Goal: Transaction & Acquisition: Book appointment/travel/reservation

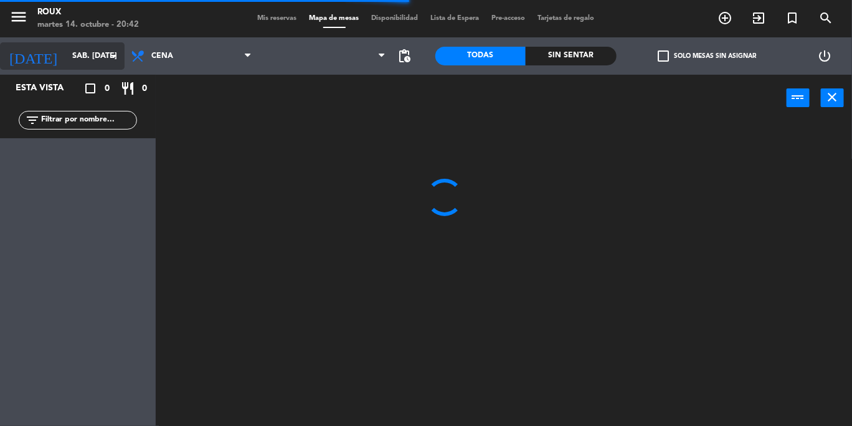
click at [93, 49] on input "sáb. [DATE]" at bounding box center [118, 55] width 105 height 21
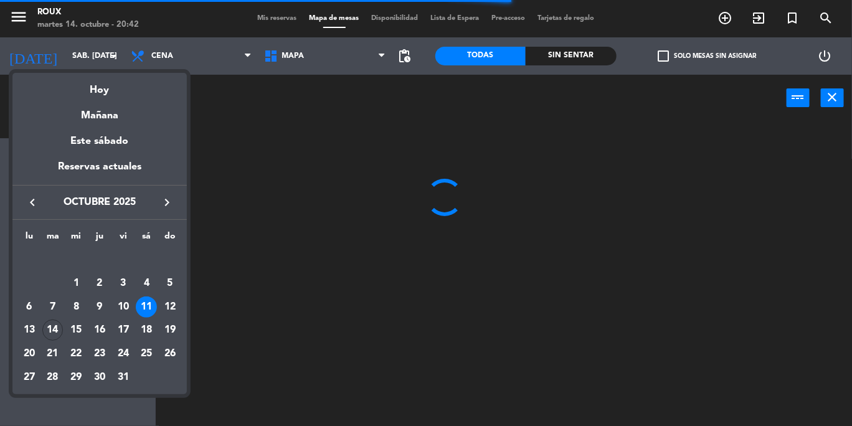
drag, startPoint x: 105, startPoint y: 117, endPoint x: 98, endPoint y: 116, distance: 7.6
click at [104, 117] on div "Mañana" at bounding box center [99, 111] width 174 height 26
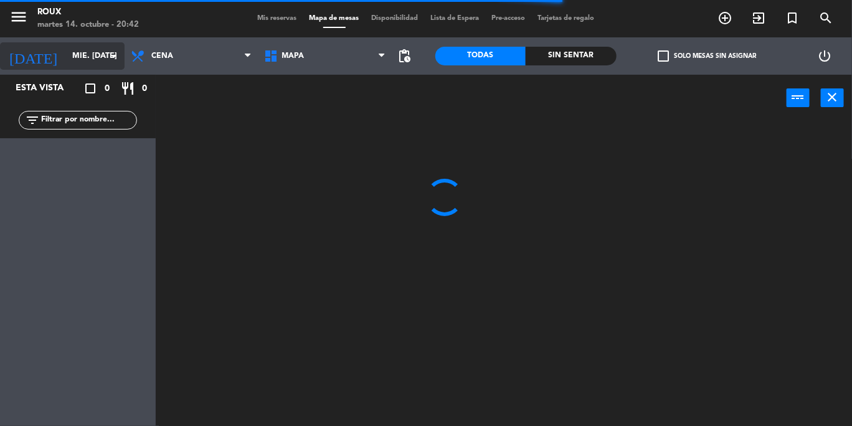
click at [107, 56] on icon "arrow_drop_down" at bounding box center [114, 56] width 15 height 15
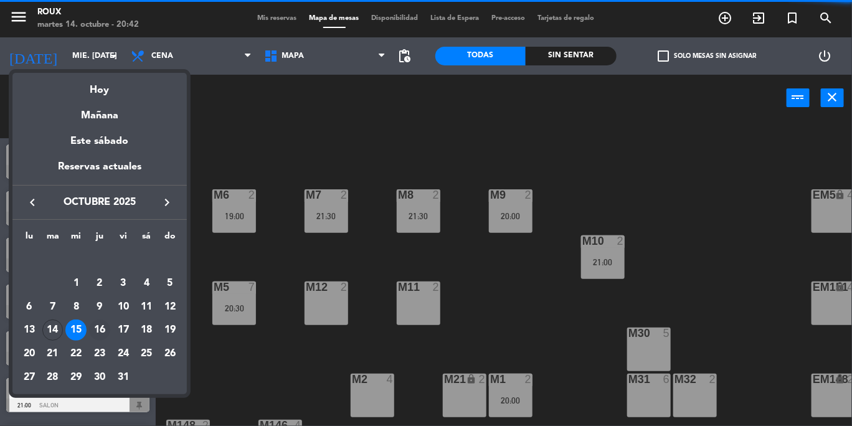
click at [103, 332] on div "16" at bounding box center [99, 330] width 21 height 21
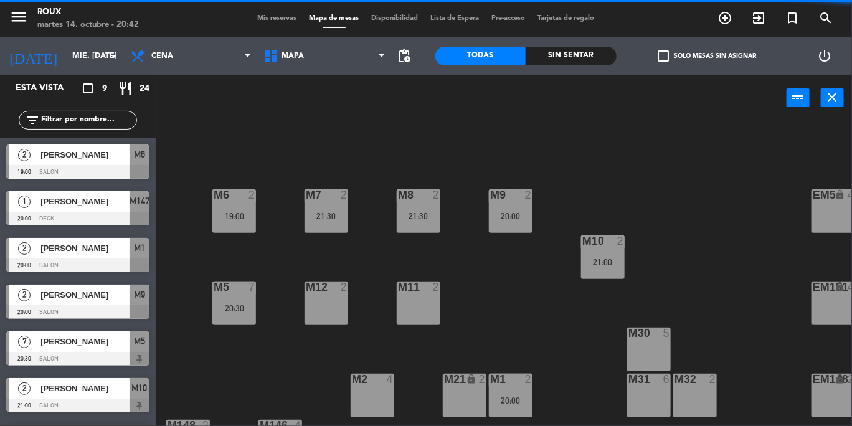
type input "[DEMOGRAPHIC_DATA] [DATE]"
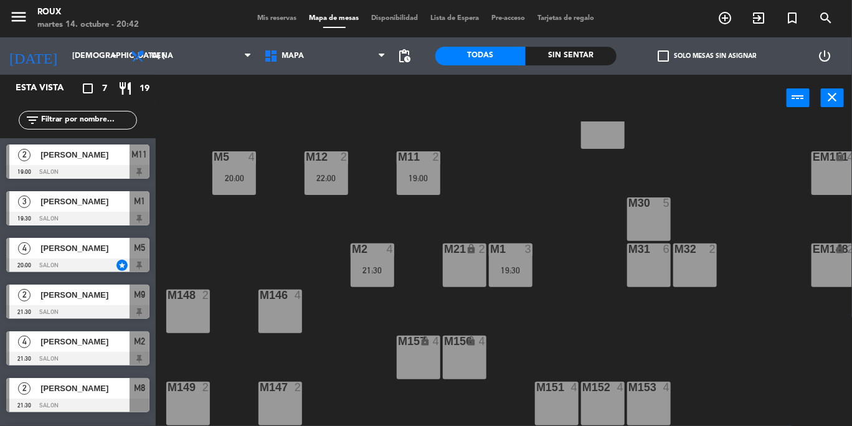
scroll to position [67, 0]
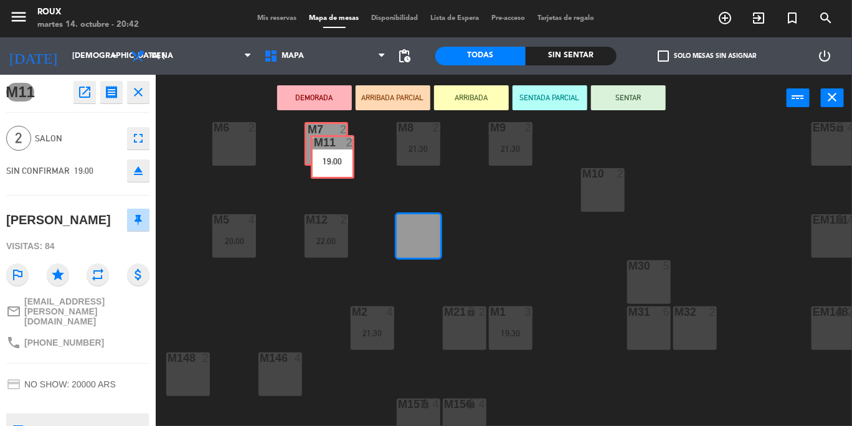
drag, startPoint x: 412, startPoint y: 231, endPoint x: 325, endPoint y: 148, distance: 120.8
click at [325, 148] on div "M6 2 M7 2 M8 2 21:30 M9 2 21:30 EM9 lock 2 EM5 lock 4 EM1 lock 6 M10 2 M11 2 19…" at bounding box center [509, 274] width 688 height 305
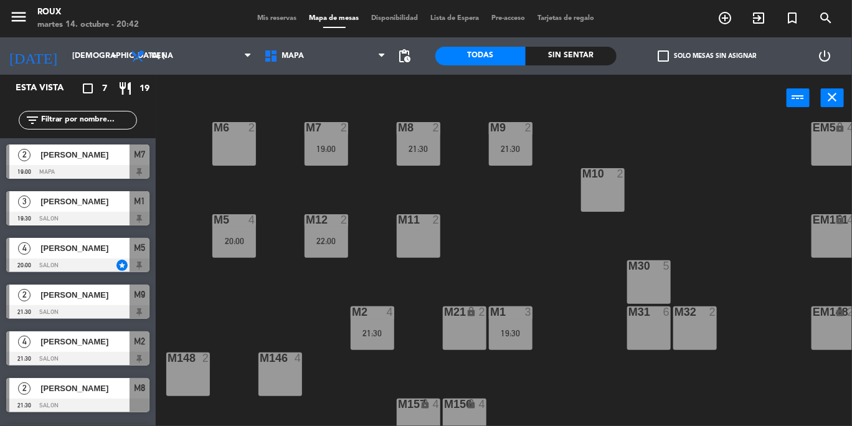
click at [427, 232] on div "M11 2" at bounding box center [419, 236] width 44 height 44
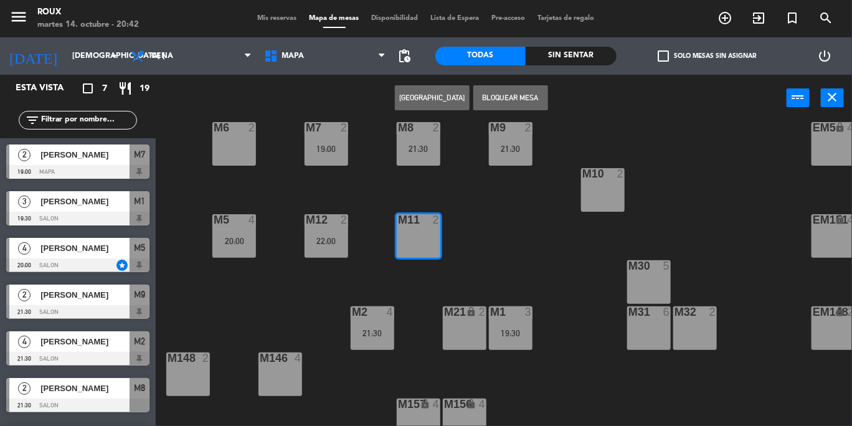
click at [426, 92] on button "[GEOGRAPHIC_DATA]" at bounding box center [432, 97] width 75 height 25
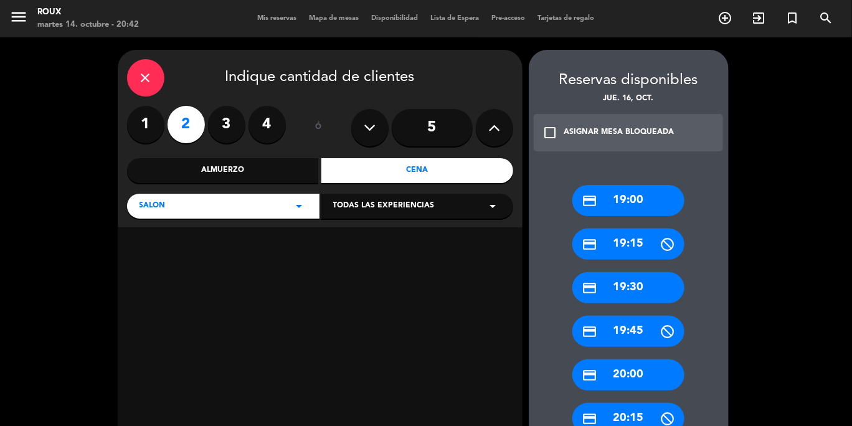
click at [219, 125] on label "3" at bounding box center [226, 124] width 37 height 37
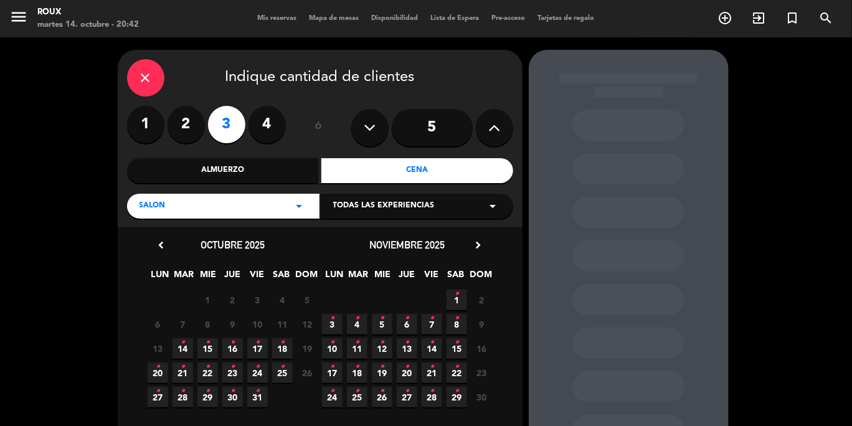
click at [237, 347] on span "16 •" at bounding box center [232, 348] width 21 height 21
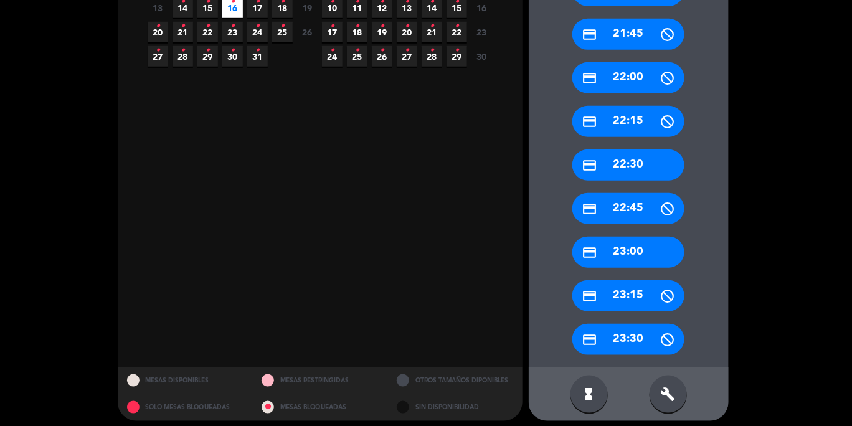
scroll to position [348, 0]
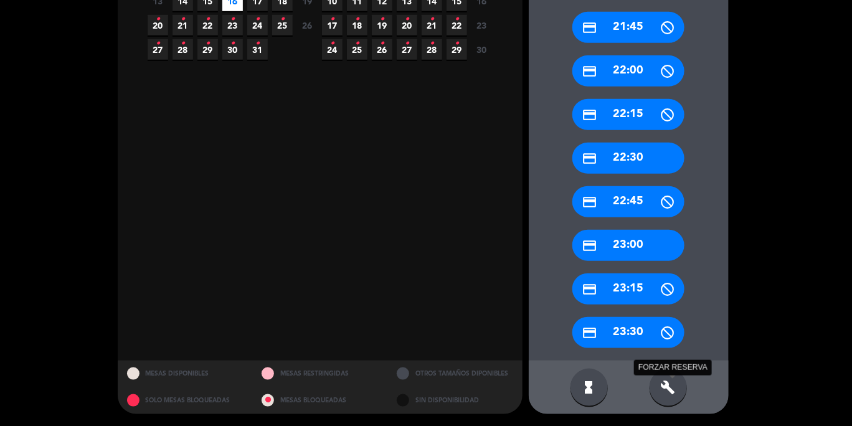
click at [672, 394] on icon "build" at bounding box center [668, 387] width 15 height 15
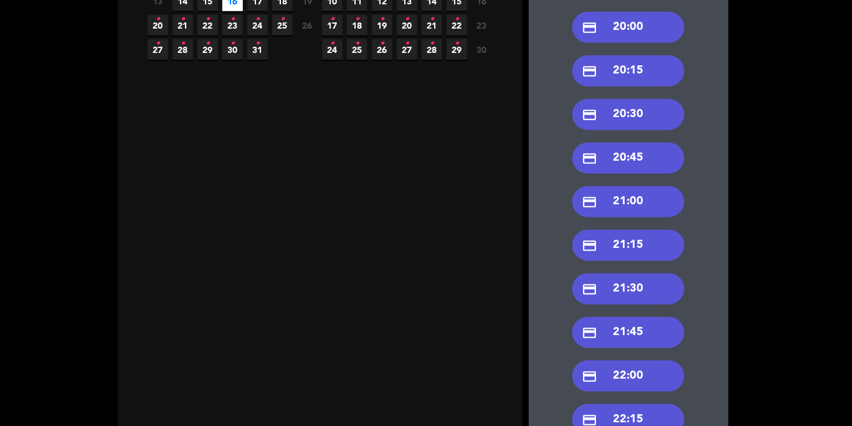
click at [638, 112] on div "credit_card 20:30" at bounding box center [629, 114] width 112 height 31
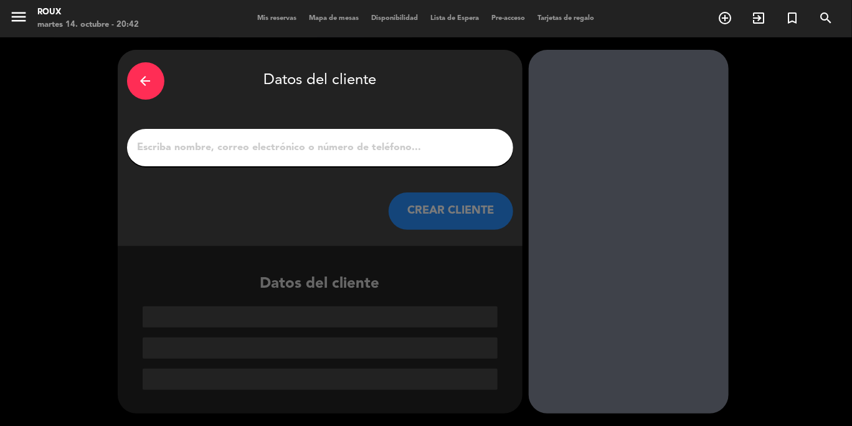
scroll to position [0, 0]
click at [227, 148] on input "1" at bounding box center [320, 147] width 368 height 17
click at [226, 143] on input "1" at bounding box center [320, 147] width 368 height 17
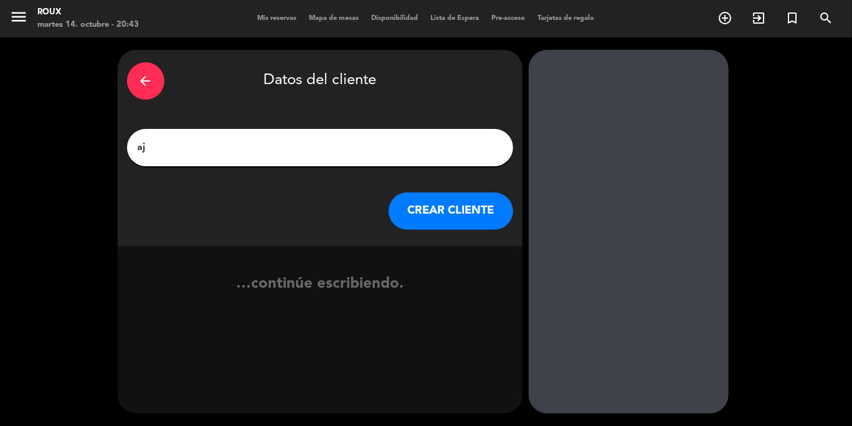
type input "a"
type input "[PERSON_NAME]"
click at [473, 209] on button "CREAR CLIENTE" at bounding box center [451, 211] width 125 height 37
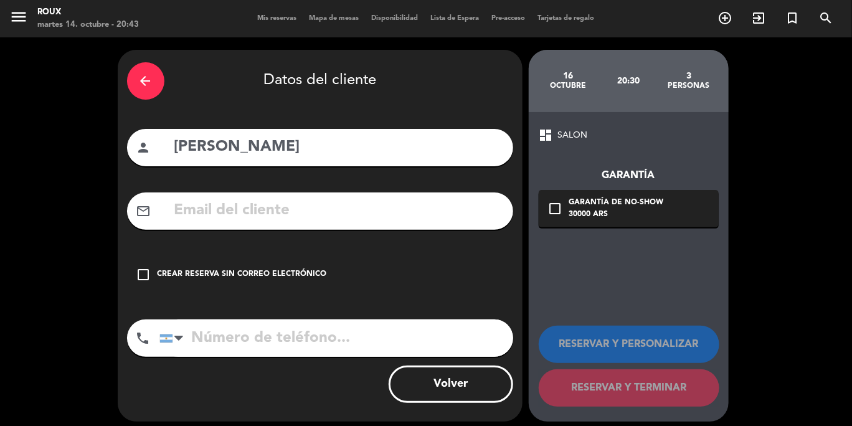
click at [273, 335] on input "tel" at bounding box center [337, 338] width 354 height 37
type input "1135931096"
click at [147, 274] on icon "check_box_outline_blank" at bounding box center [143, 274] width 15 height 15
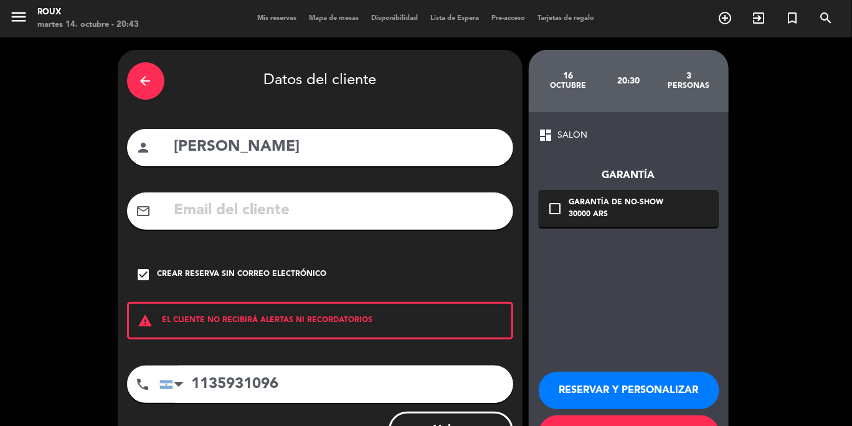
click at [629, 419] on button "RESERVAR Y TERMINAR" at bounding box center [629, 434] width 181 height 37
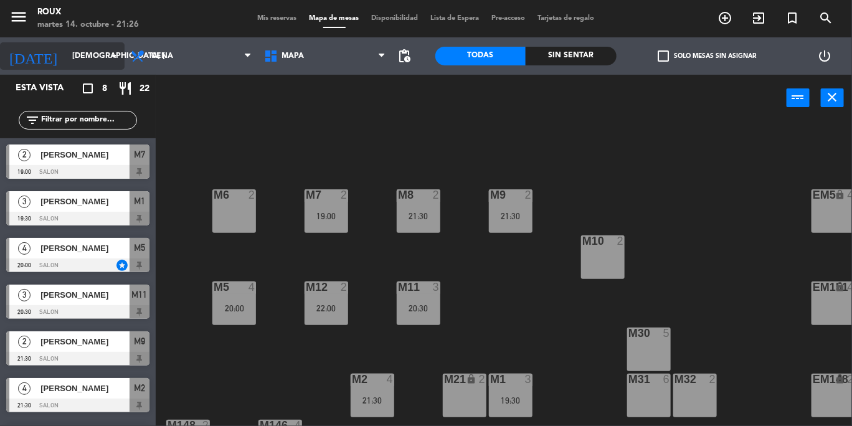
click at [95, 65] on input "[DEMOGRAPHIC_DATA] [DATE]" at bounding box center [118, 55] width 105 height 21
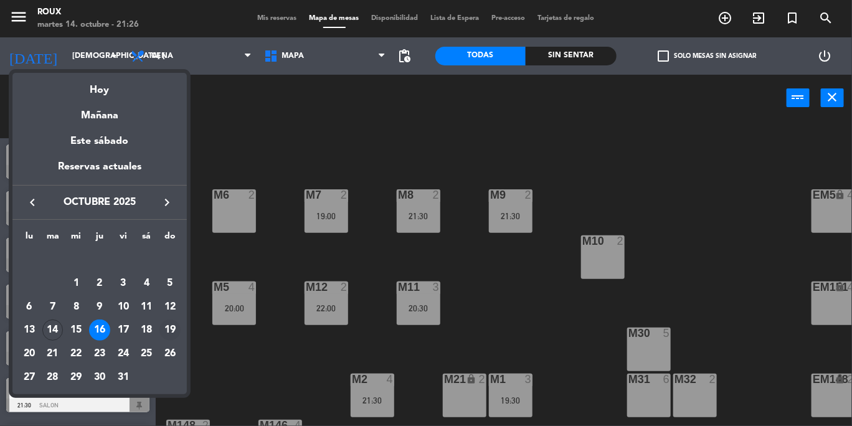
click at [171, 327] on div "19" at bounding box center [170, 330] width 21 height 21
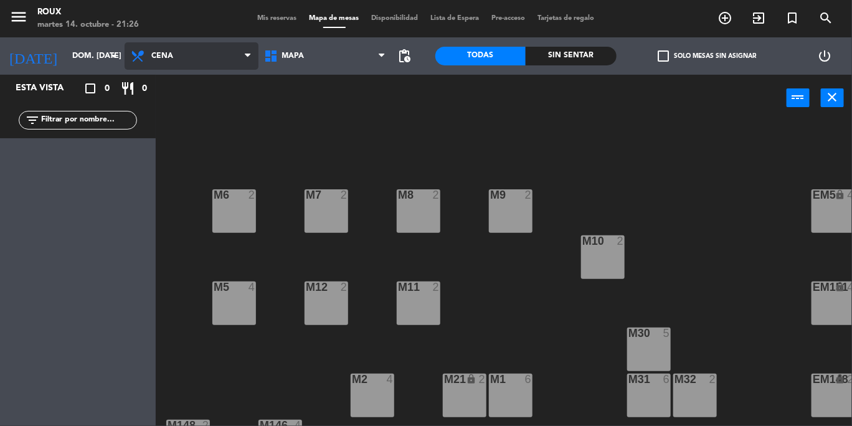
click at [179, 47] on span "Cena" at bounding box center [192, 55] width 134 height 27
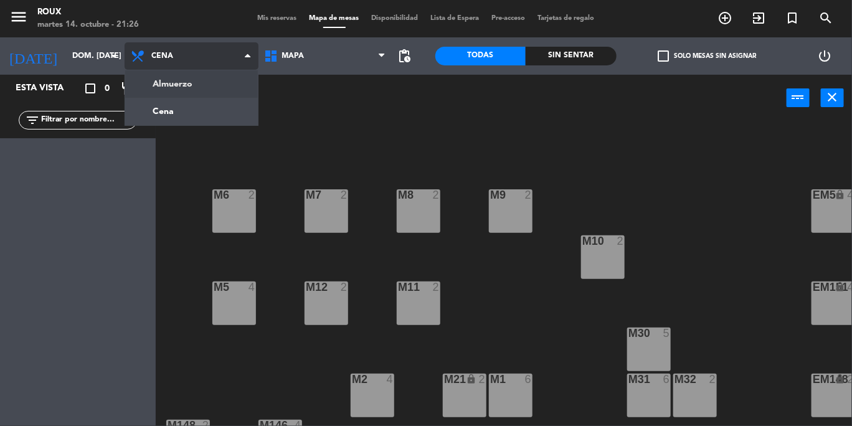
click at [179, 83] on ng-component "menu Roux martes 14. octubre - 21:26 Mis reservas Mapa de mesas Disponibilidad …" at bounding box center [426, 213] width 852 height 426
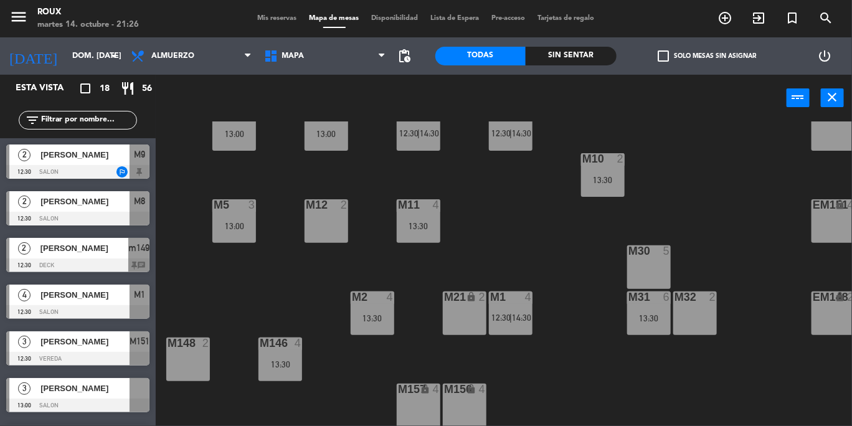
scroll to position [136, 0]
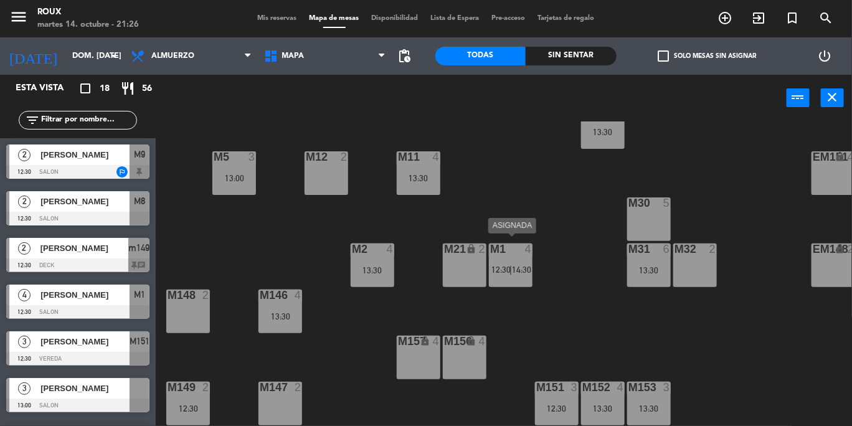
click at [528, 268] on div "M1 4 12:30 | 14:30" at bounding box center [511, 266] width 44 height 44
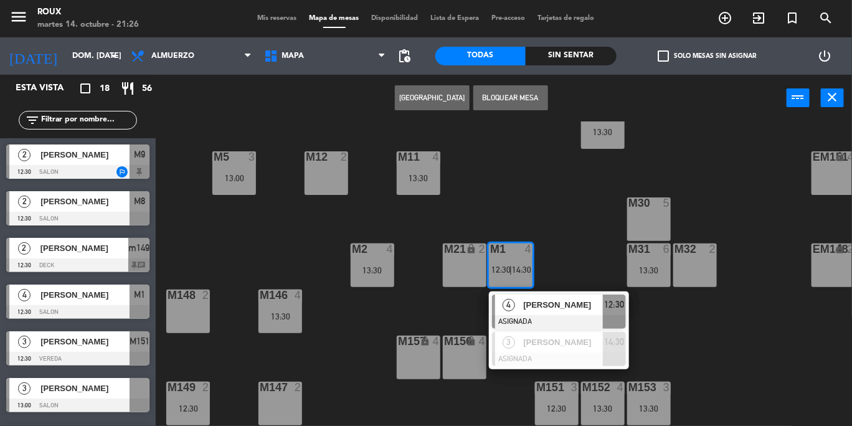
click at [603, 194] on div "M6 2 13:00 M7 2 13:00 M8 2 12:30 | 14:30 M9 2 12:30 | 14:30 EM9 lock 2 EM5 lock…" at bounding box center [509, 274] width 688 height 305
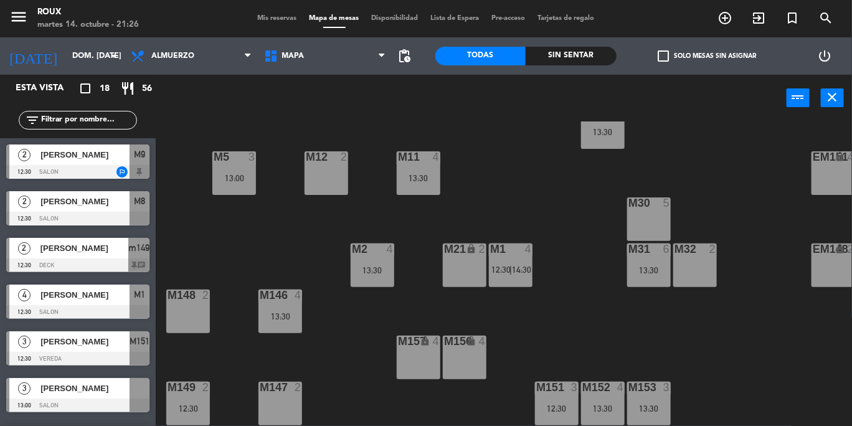
click at [380, 255] on div "M2 4 13:30" at bounding box center [373, 266] width 44 height 44
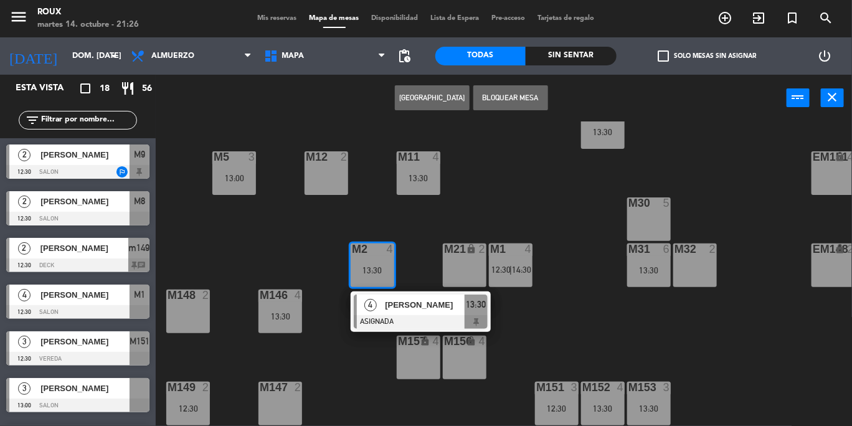
click at [383, 211] on div "M6 2 13:00 M7 2 13:00 M8 2 12:30 | 14:30 M9 2 12:30 | 14:30 EM9 lock 2 EM5 lock…" at bounding box center [509, 274] width 688 height 305
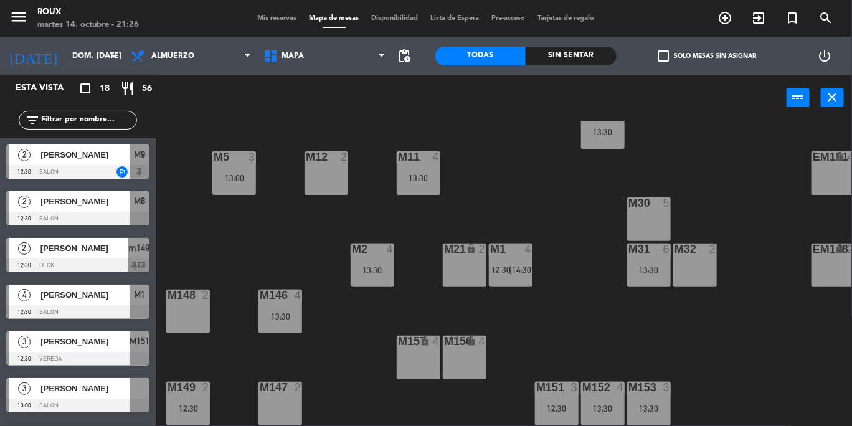
click at [426, 152] on div at bounding box center [419, 156] width 21 height 11
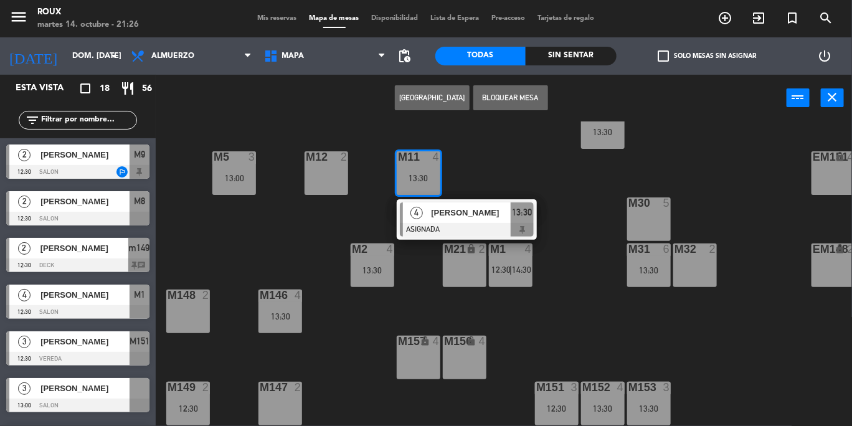
drag, startPoint x: 504, startPoint y: 172, endPoint x: 403, endPoint y: 204, distance: 106.6
click at [504, 171] on div "M6 2 13:00 M7 2 13:00 M8 2 12:30 | 14:30 M9 2 12:30 | 14:30 EM9 lock 2 EM5 lock…" at bounding box center [509, 274] width 688 height 305
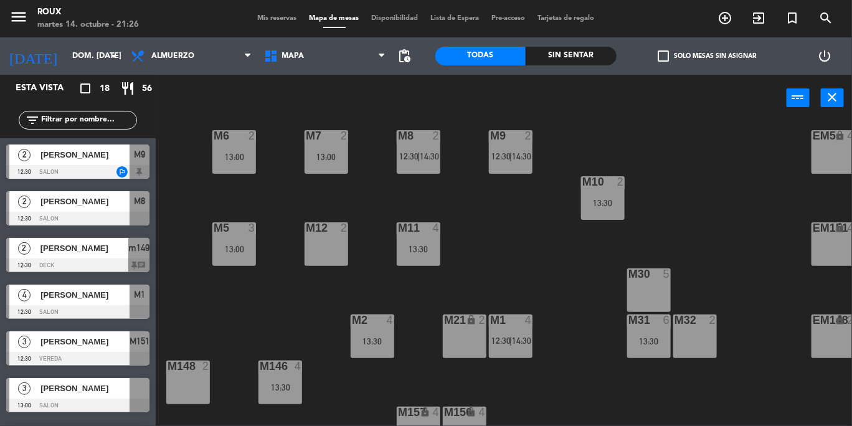
scroll to position [0, 0]
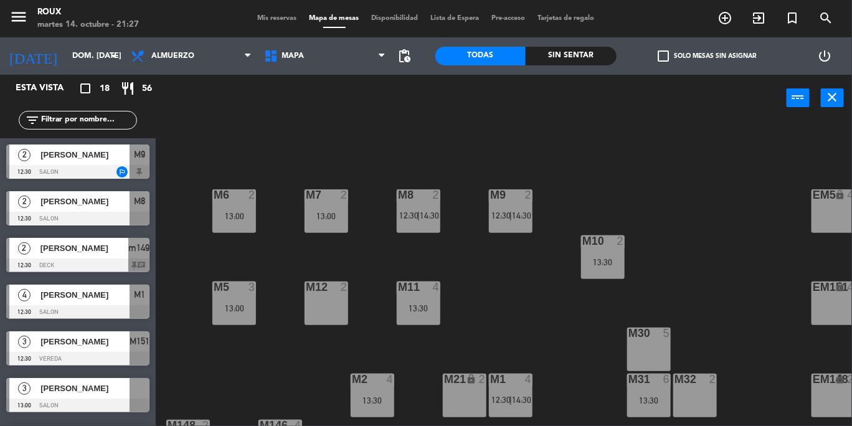
drag, startPoint x: 217, startPoint y: 325, endPoint x: 211, endPoint y: 322, distance: 7.0
click at [216, 325] on div "M6 2 13:00 M7 2 13:00 M8 2 12:30 | 14:30 M9 2 12:30 | 14:30 EM9 lock 2 EM5 lock…" at bounding box center [509, 274] width 688 height 305
click at [227, 310] on div "13:00" at bounding box center [234, 308] width 44 height 9
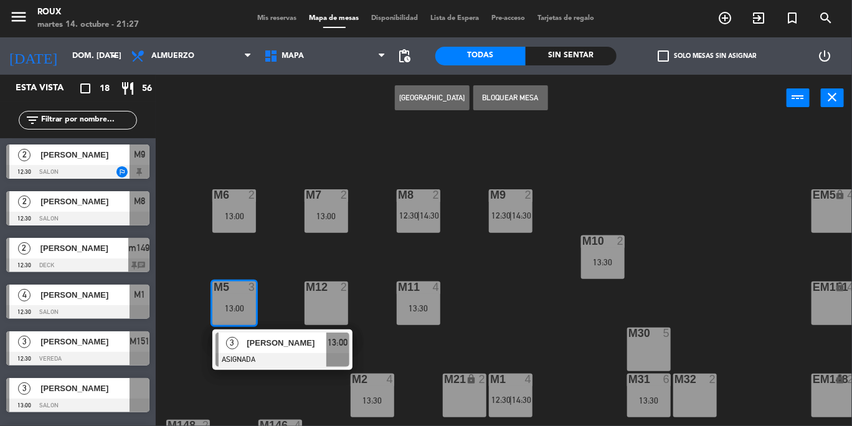
click at [267, 289] on div "M6 2 13:00 M7 2 13:00 M8 2 12:30 | 14:30 M9 2 12:30 | 14:30 EM9 lock 2 EM5 lock…" at bounding box center [509, 274] width 688 height 305
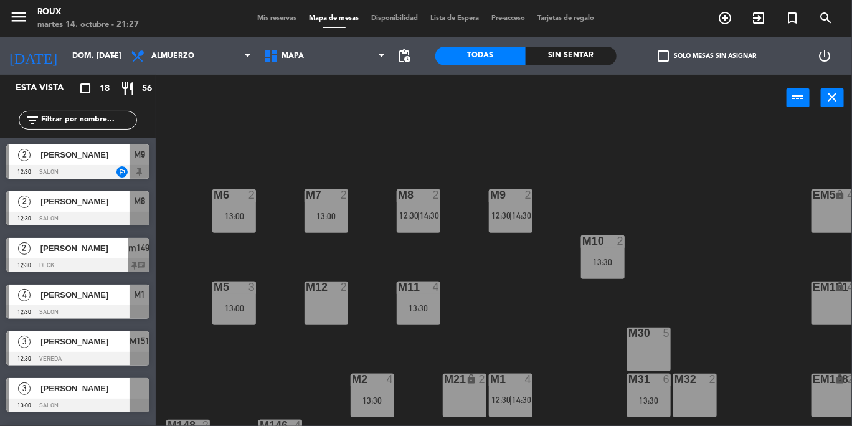
click at [232, 208] on div "M6 2 13:00" at bounding box center [234, 211] width 44 height 44
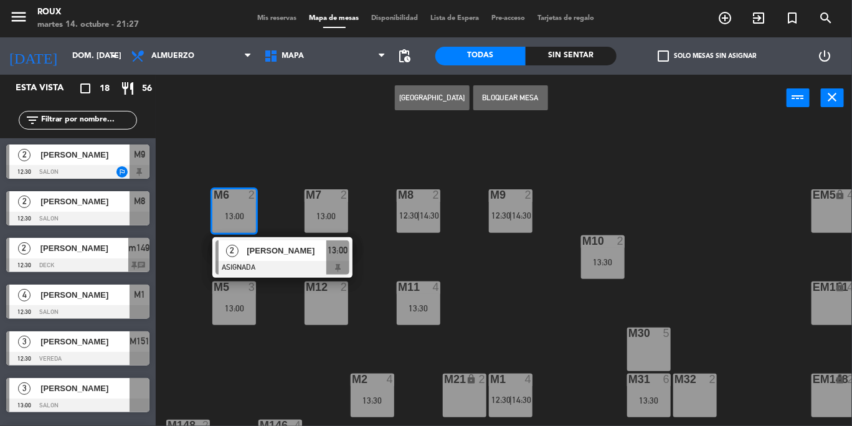
click at [270, 206] on div "M6 2 13:00 2 [PERSON_NAME] ASIGNADA 13:00 M7 2 13:00 M8 2 12:30 | 14:30 M9 2 12…" at bounding box center [509, 274] width 688 height 305
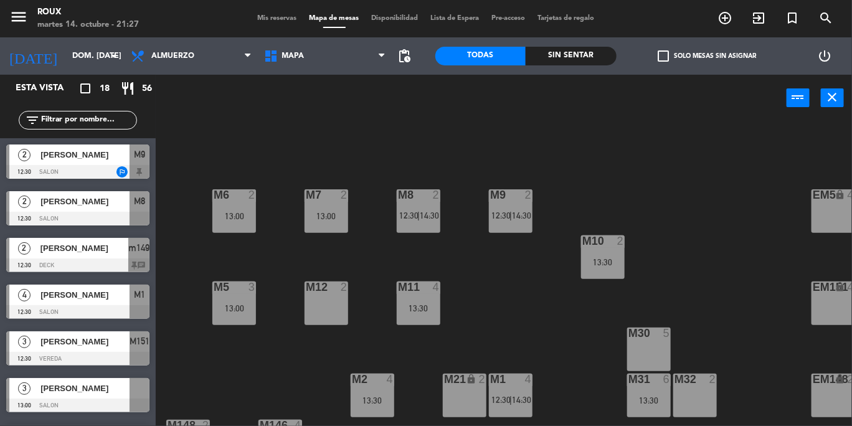
click at [340, 206] on div "M7 2 13:00" at bounding box center [327, 211] width 44 height 44
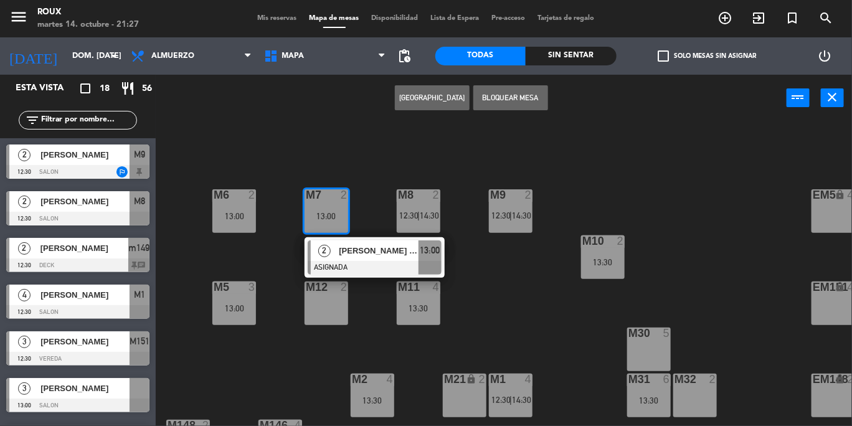
click at [367, 189] on div "M6 2 13:00 M7 2 13:00 2 [PERSON_NAME] Marine ASIGNADA 13:00 M8 2 12:30 | 14:30 …" at bounding box center [509, 274] width 688 height 305
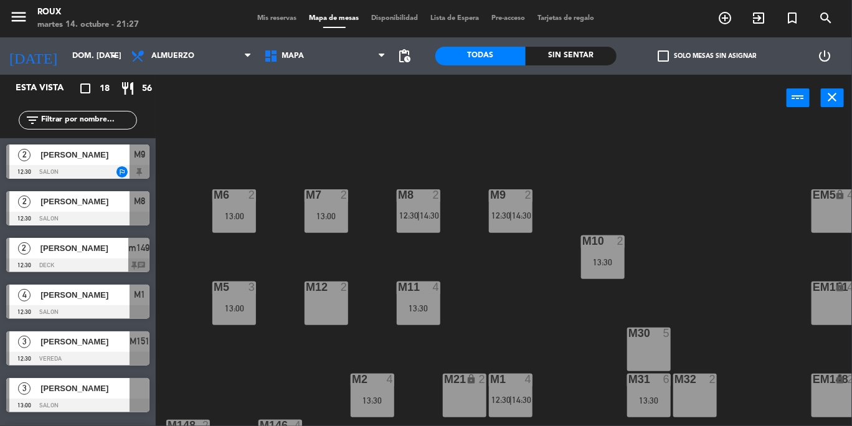
click at [399, 198] on div "M8" at bounding box center [398, 194] width 1 height 11
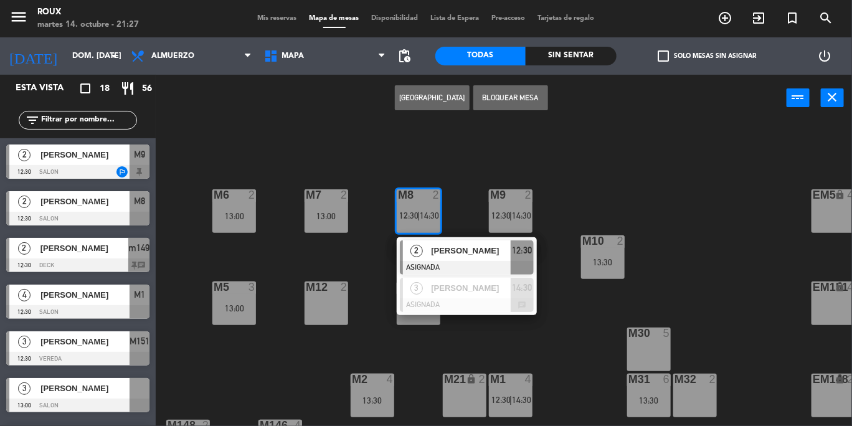
drag, startPoint x: 487, startPoint y: 348, endPoint x: 483, endPoint y: 333, distance: 15.6
click at [484, 345] on div "M6 2 13:00 M7 2 13:00 M8 2 12:30 | 14:30 2 [PERSON_NAME] ASIGNADA 12:30 3 [PERS…" at bounding box center [509, 274] width 688 height 305
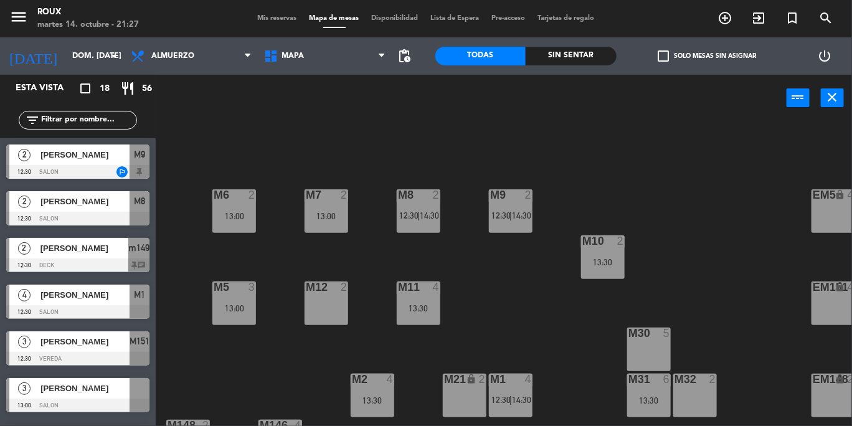
click at [526, 222] on div "M9 2 12:30 | 14:30" at bounding box center [511, 211] width 44 height 44
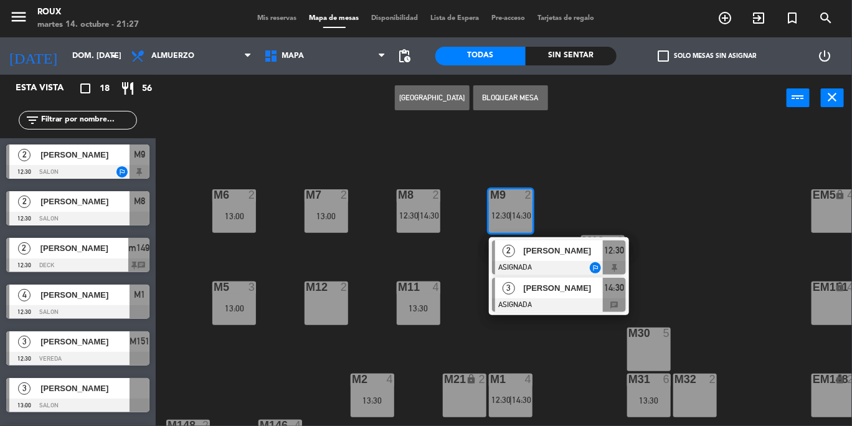
click at [537, 297] on div "[PERSON_NAME]" at bounding box center [562, 288] width 81 height 21
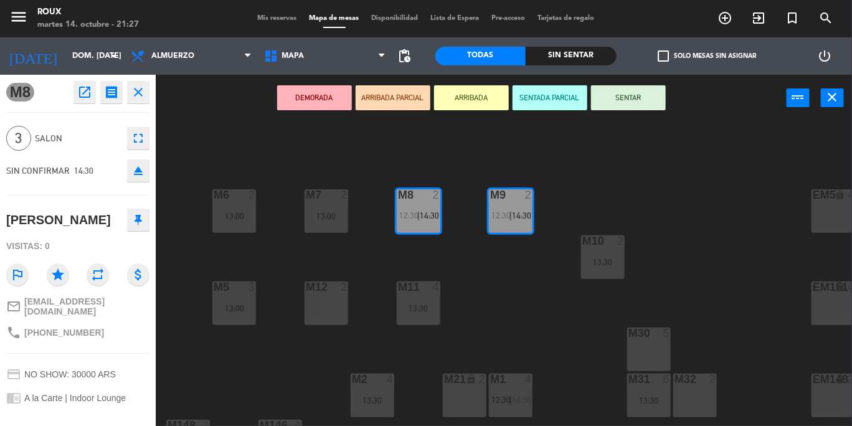
click at [512, 282] on div "M6 2 13:00 M7 2 13:00 M8 2 12:30 | 14:30 M9 2 12:30 | 14:30 EM9 lock 2 EM5 lock…" at bounding box center [509, 274] width 688 height 305
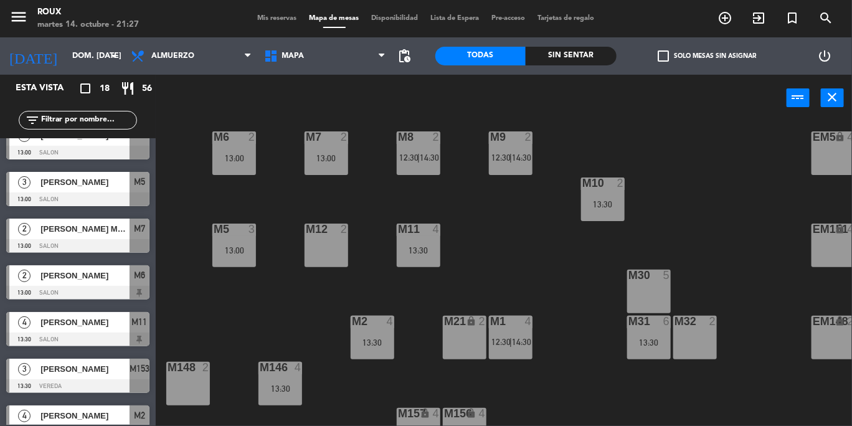
scroll to position [136, 0]
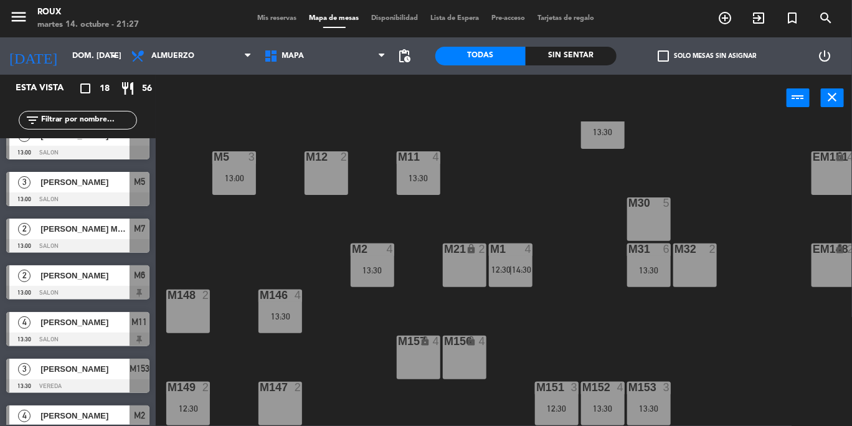
click at [518, 251] on div "M1 4 12:30 | 14:30" at bounding box center [511, 266] width 44 height 44
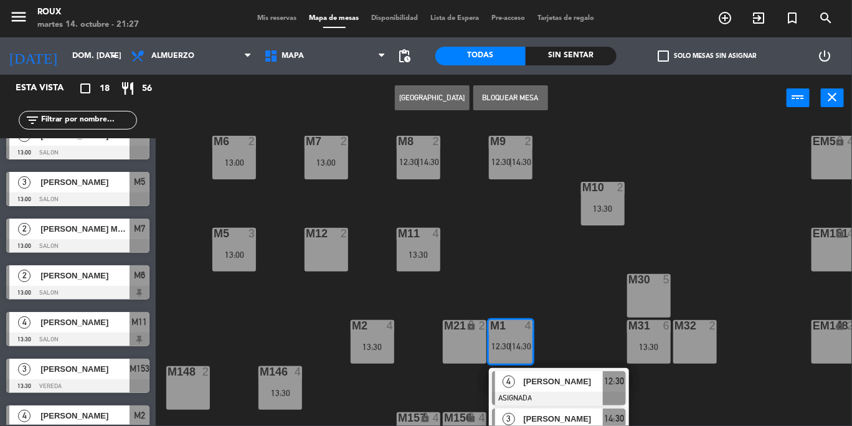
scroll to position [0, 0]
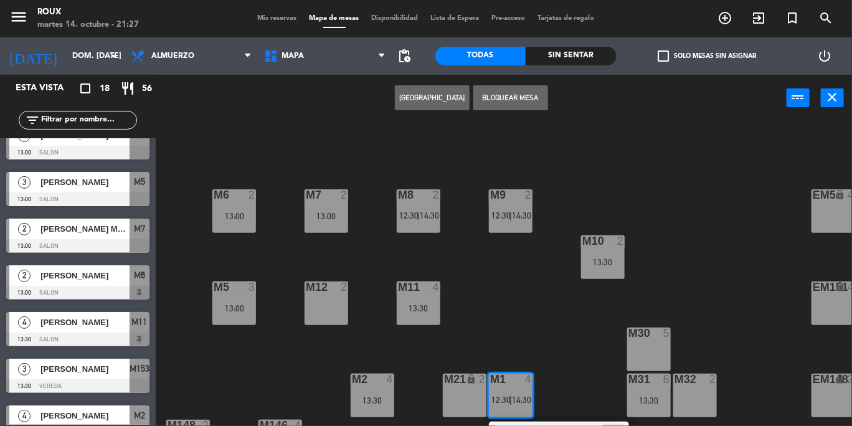
click at [512, 207] on div "M9 2 12:30 | 14:30" at bounding box center [511, 211] width 44 height 44
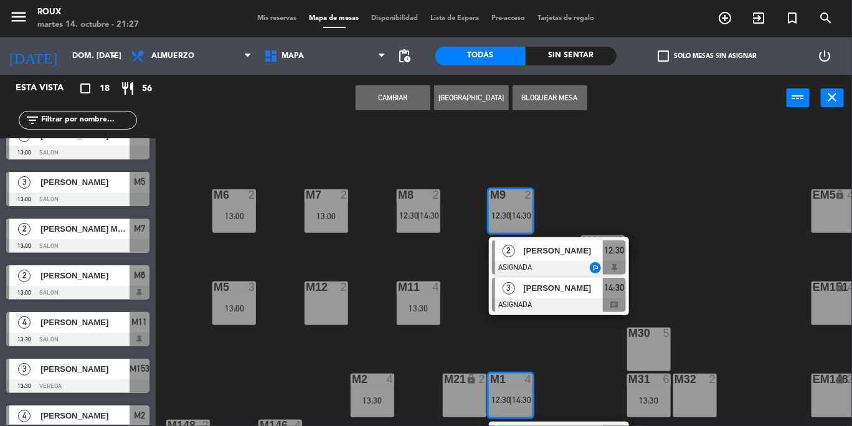
click at [558, 295] on div "[PERSON_NAME]" at bounding box center [562, 288] width 81 height 21
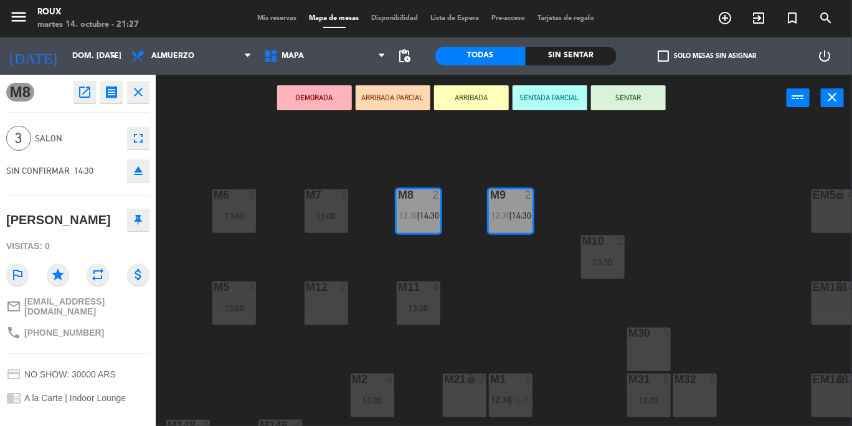
drag, startPoint x: 464, startPoint y: 382, endPoint x: 461, endPoint y: 344, distance: 38.2
click at [464, 382] on div "lock" at bounding box center [465, 380] width 21 height 12
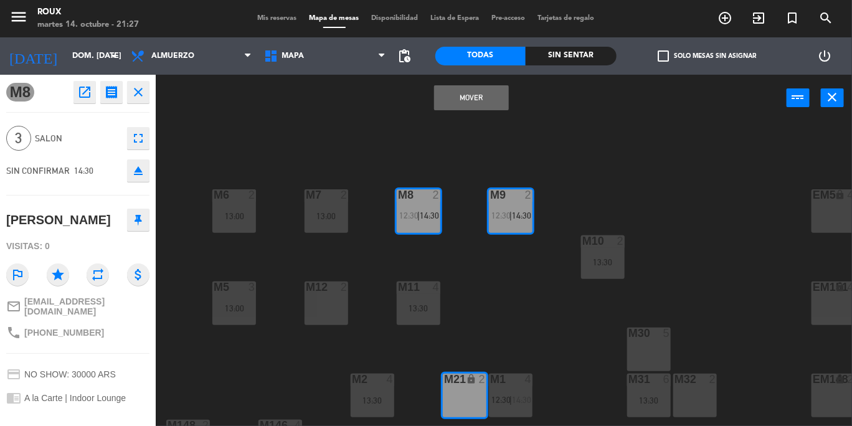
click at [467, 85] on button "Mover" at bounding box center [471, 97] width 75 height 25
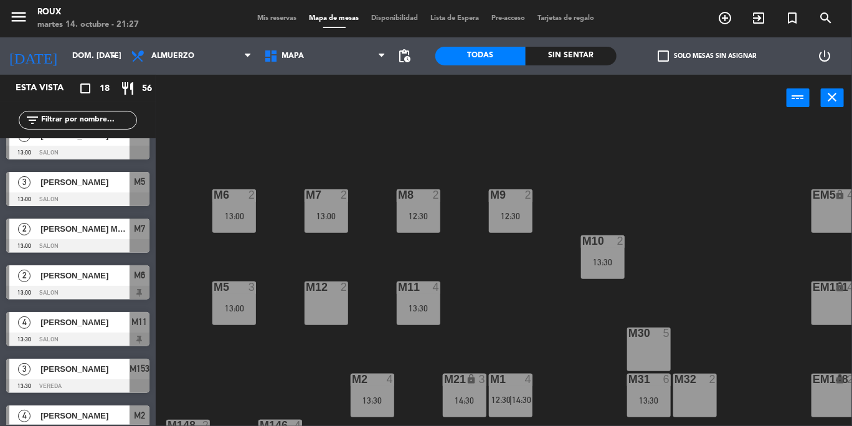
click at [508, 396] on span "12:30" at bounding box center [501, 400] width 19 height 10
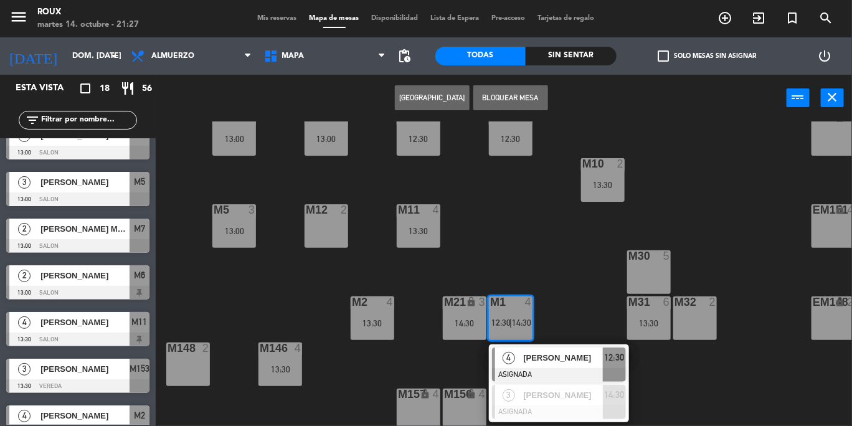
scroll to position [136, 0]
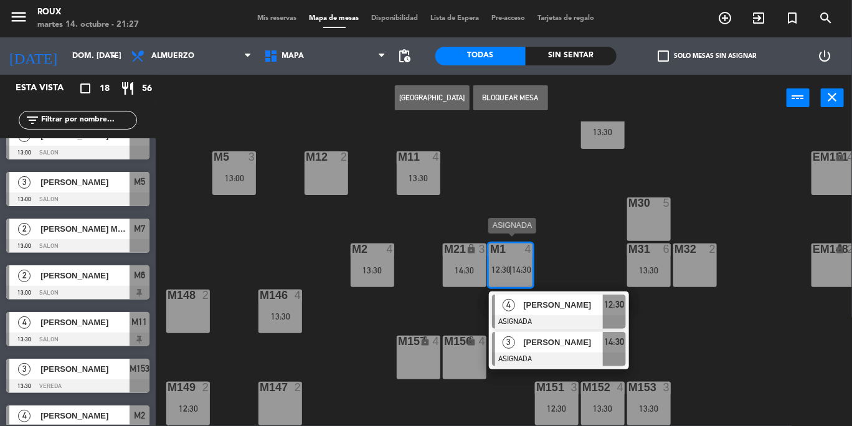
click at [551, 336] on span "[PERSON_NAME]" at bounding box center [563, 342] width 80 height 13
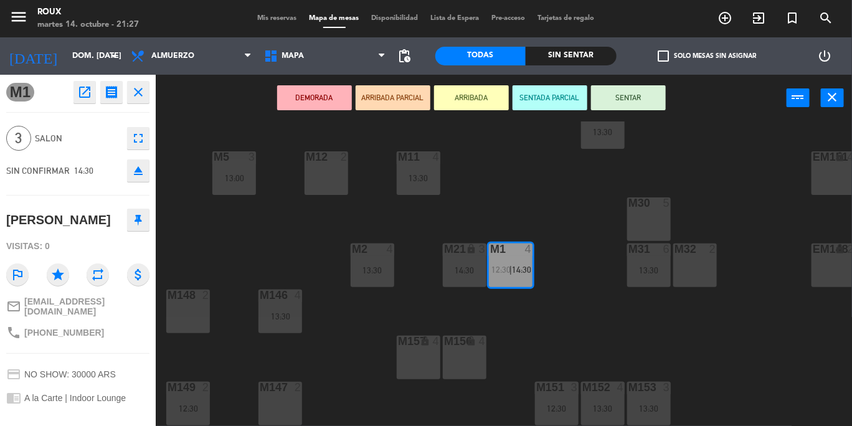
scroll to position [0, 0]
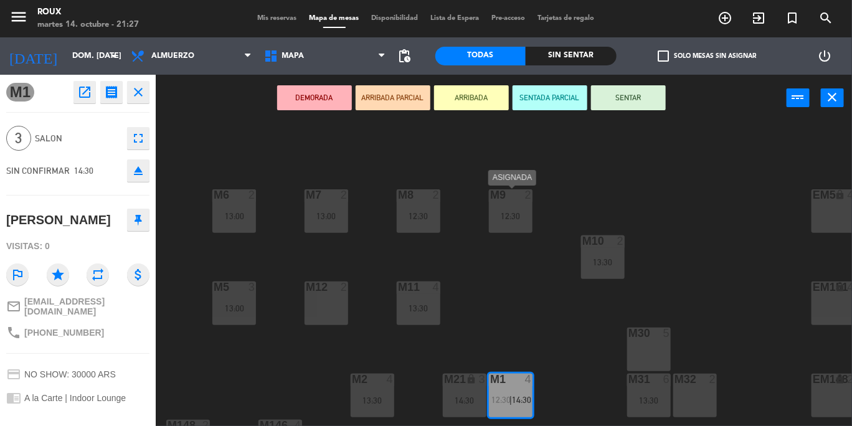
click at [515, 198] on div at bounding box center [511, 194] width 21 height 11
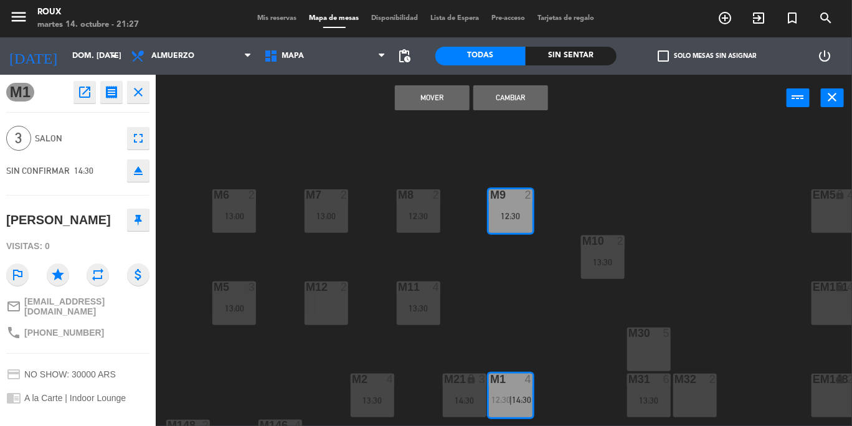
click at [436, 92] on button "Mover" at bounding box center [432, 97] width 75 height 25
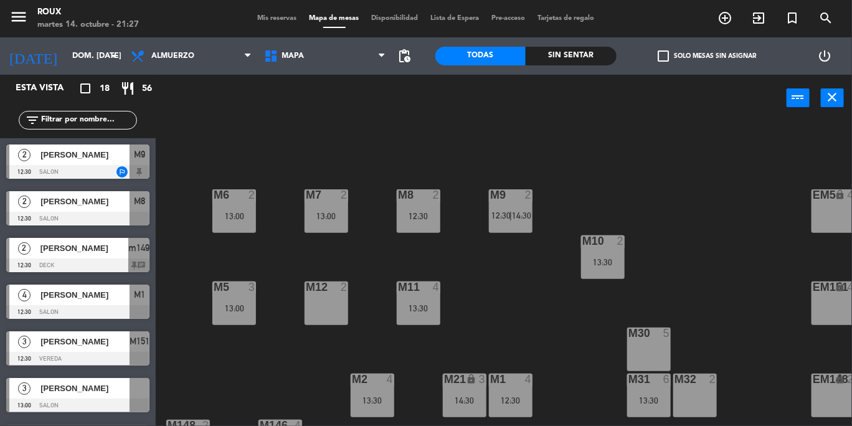
scroll to position [206, 0]
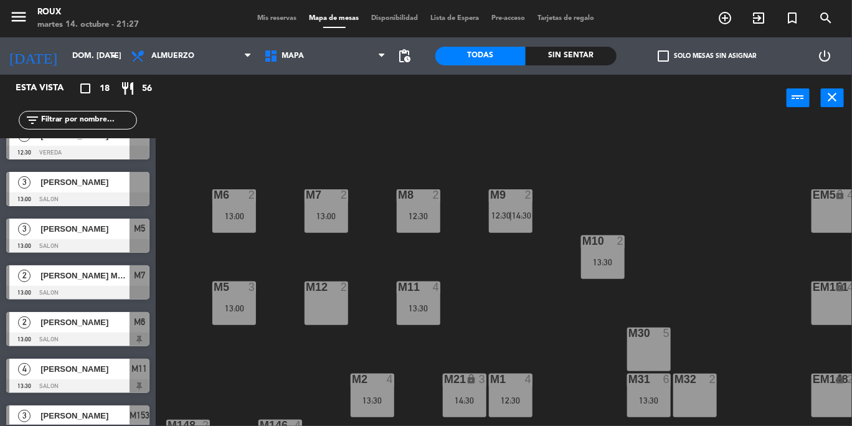
click at [424, 214] on div "12:30" at bounding box center [419, 216] width 44 height 9
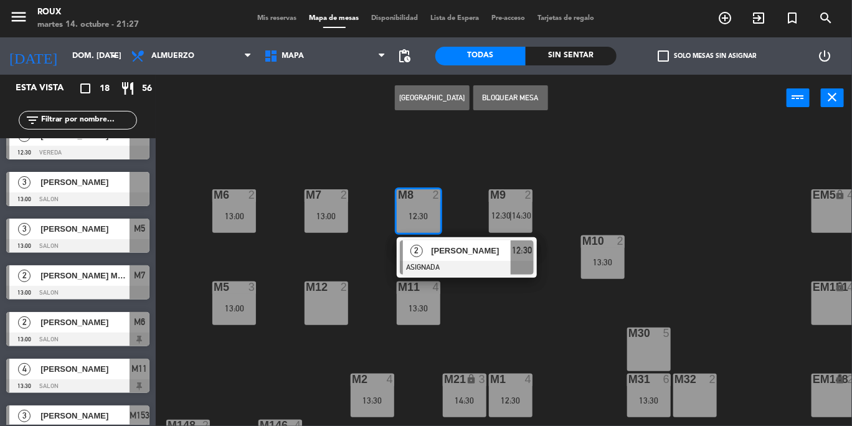
click at [522, 90] on button "Bloquear Mesa" at bounding box center [511, 97] width 75 height 25
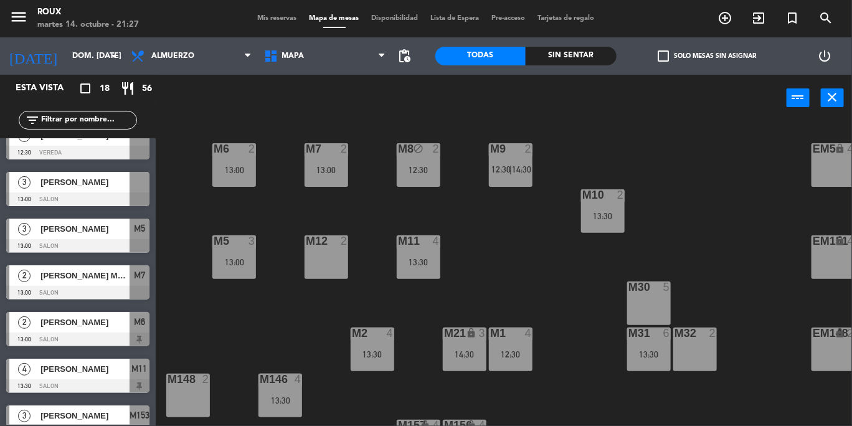
scroll to position [69, 0]
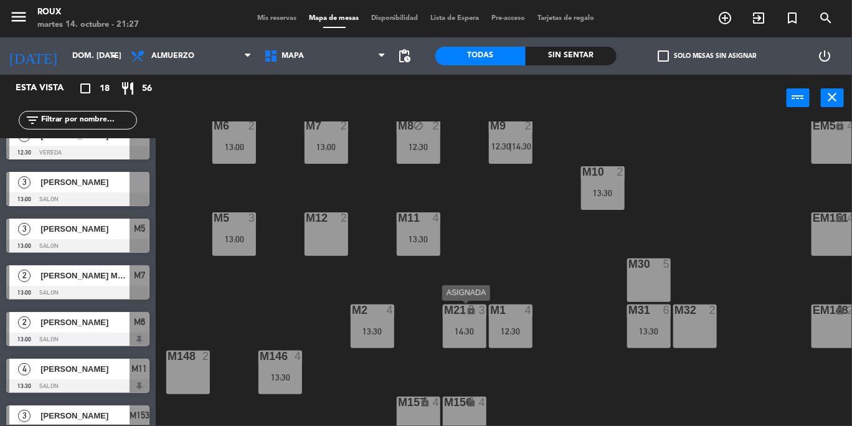
click at [472, 332] on div "14:30" at bounding box center [465, 331] width 44 height 9
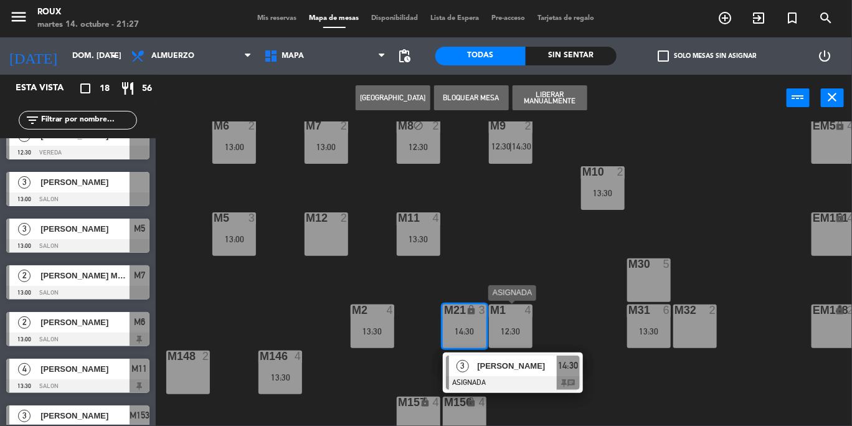
drag, startPoint x: 530, startPoint y: 321, endPoint x: 530, endPoint y: 310, distance: 11.2
click at [530, 320] on div "M1 4 12:30" at bounding box center [511, 327] width 44 height 44
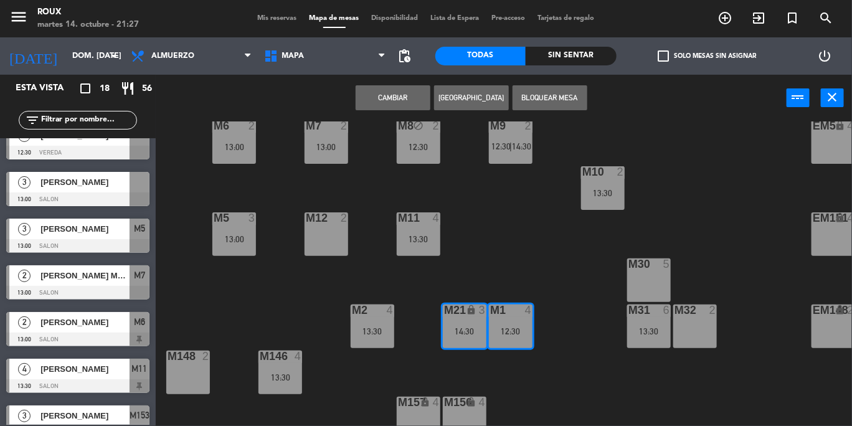
drag, startPoint x: 561, startPoint y: 287, endPoint x: 492, endPoint y: 335, distance: 84.5
click at [555, 287] on div "M6 2 13:00 M7 2 13:00 M8 block 2 12:30 M9 2 12:30 | 14:30 EM9 lock 2 EM5 lock 4…" at bounding box center [509, 274] width 688 height 305
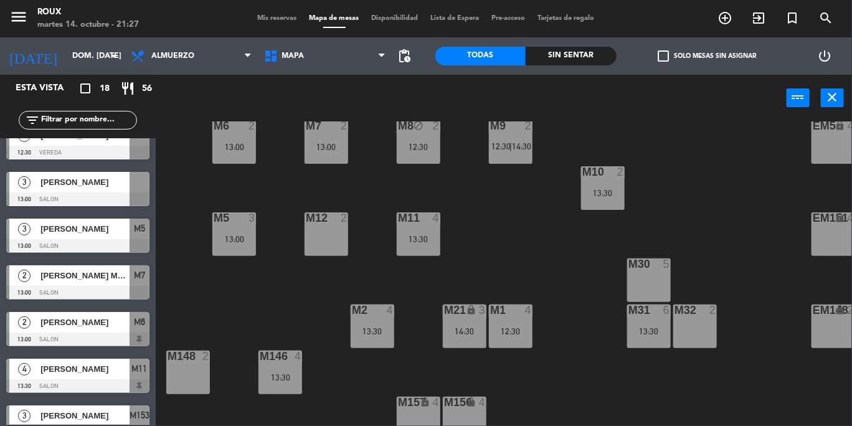
click at [469, 327] on div "14:30" at bounding box center [465, 331] width 44 height 9
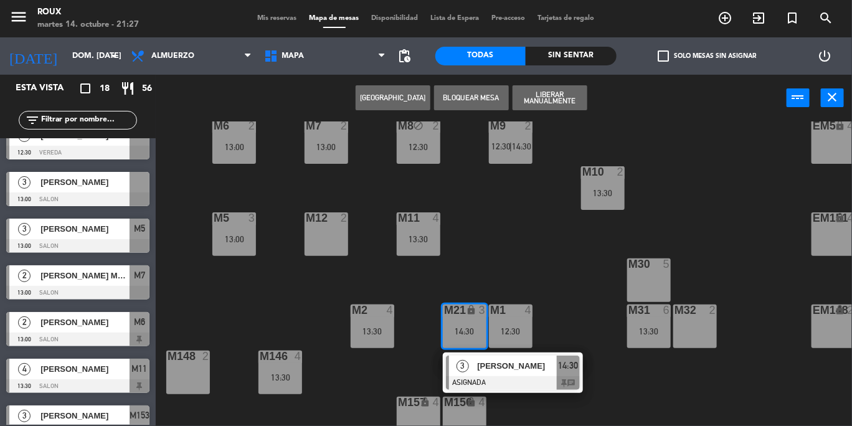
click at [477, 376] on div at bounding box center [513, 383] width 134 height 14
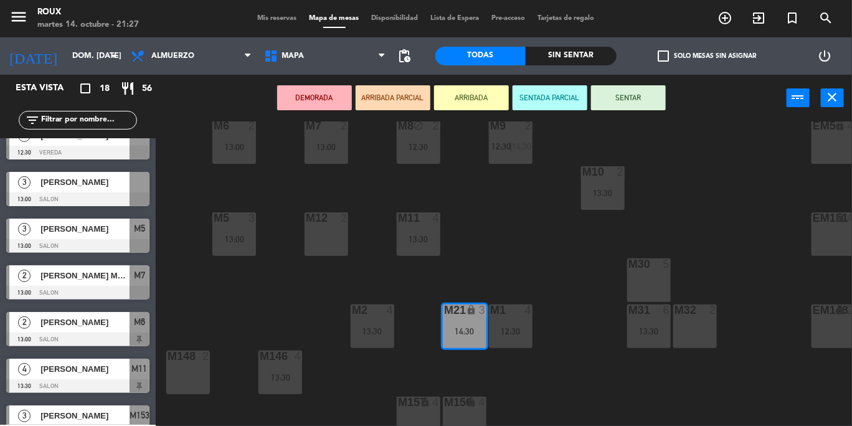
click at [499, 340] on div "M1 4 12:30" at bounding box center [511, 327] width 44 height 44
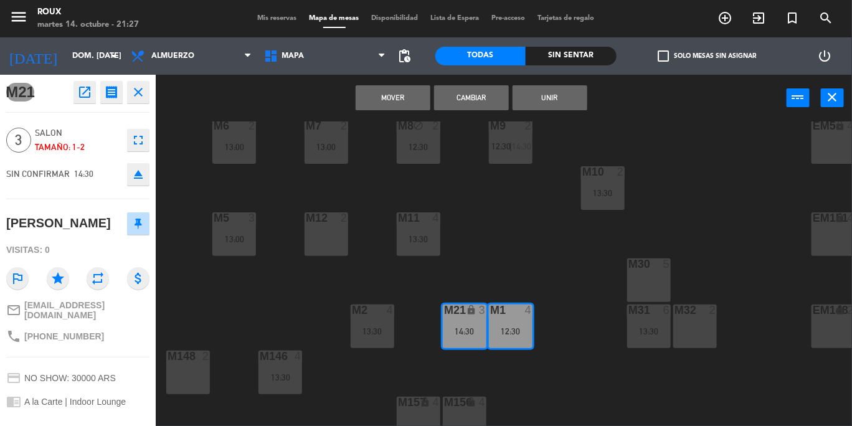
click at [379, 97] on button "Mover" at bounding box center [393, 97] width 75 height 25
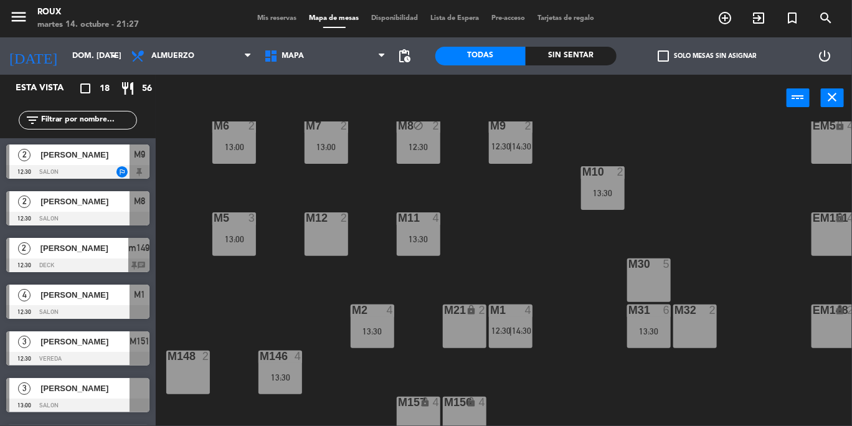
scroll to position [253, 0]
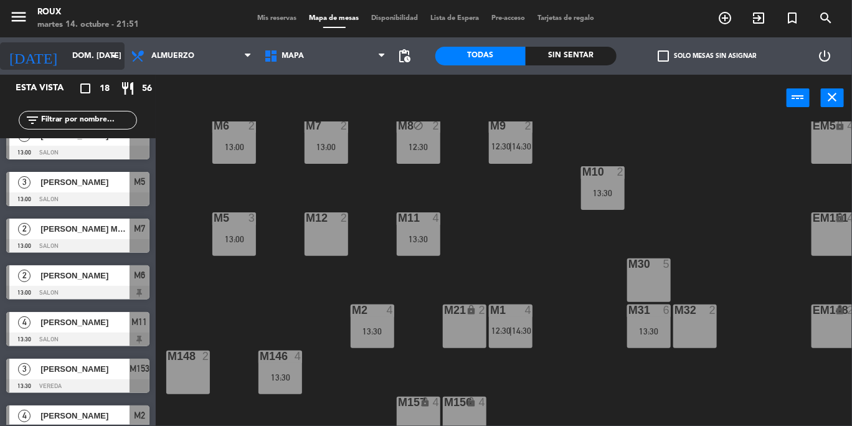
click at [59, 43] on div "[DATE] dom. [DATE] arrow_drop_down" at bounding box center [62, 55] width 125 height 27
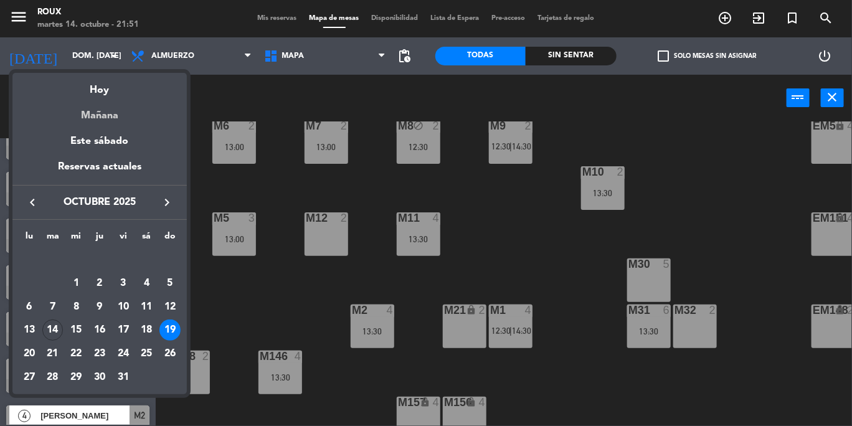
click at [84, 115] on div "Mañana" at bounding box center [99, 111] width 174 height 26
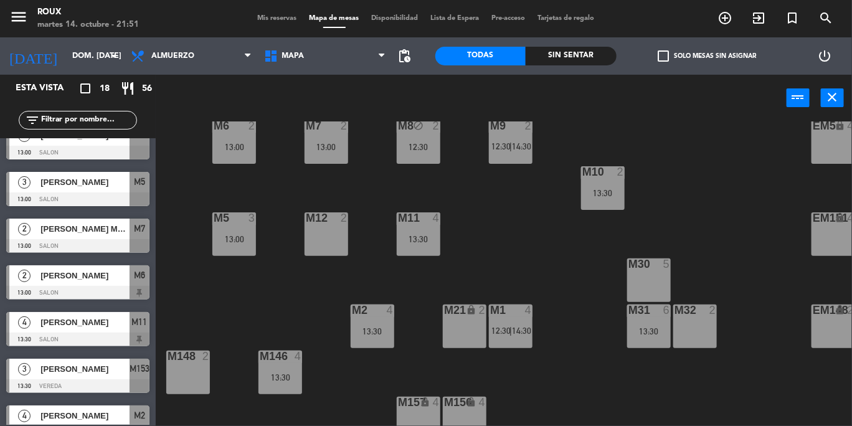
type input "mié. [DATE]"
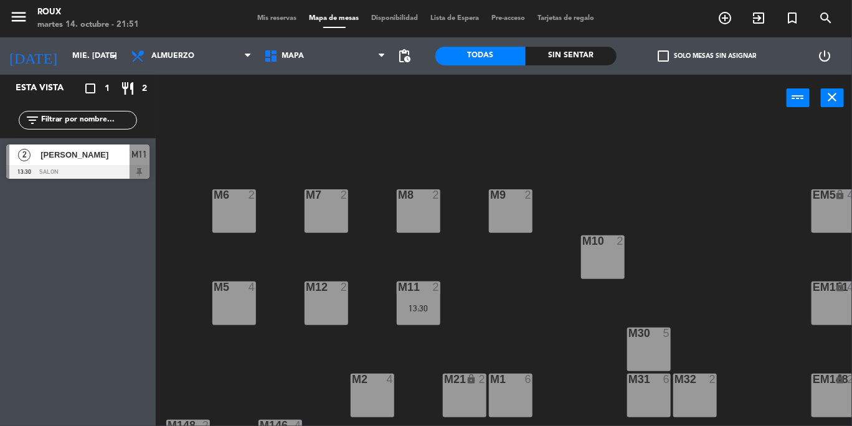
scroll to position [0, 0]
click at [171, 66] on span "Almuerzo" at bounding box center [192, 55] width 134 height 27
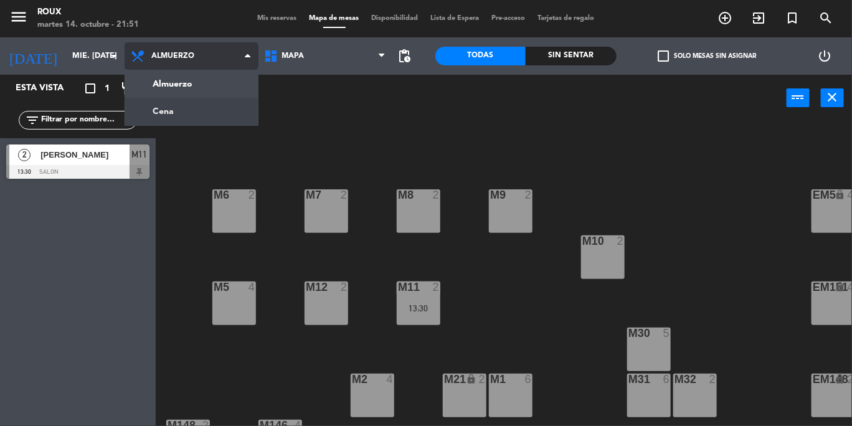
click at [170, 102] on ng-component "menu Roux martes 14. octubre - 21:51 Mis reservas Mapa de mesas Disponibilidad …" at bounding box center [426, 213] width 852 height 426
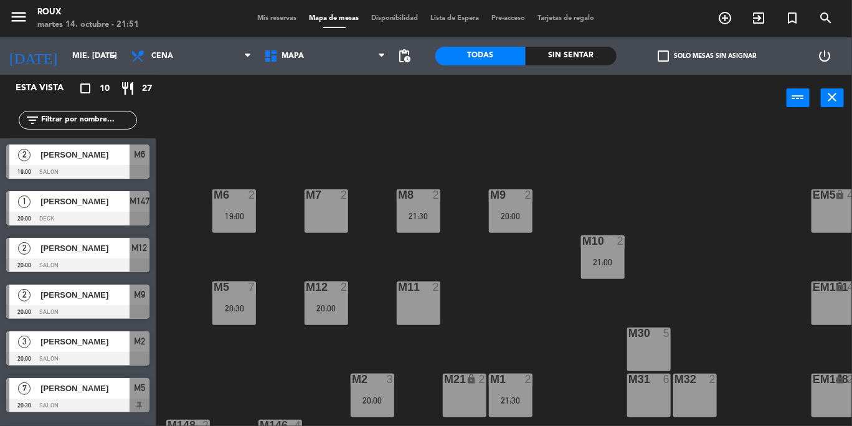
scroll to position [69, 0]
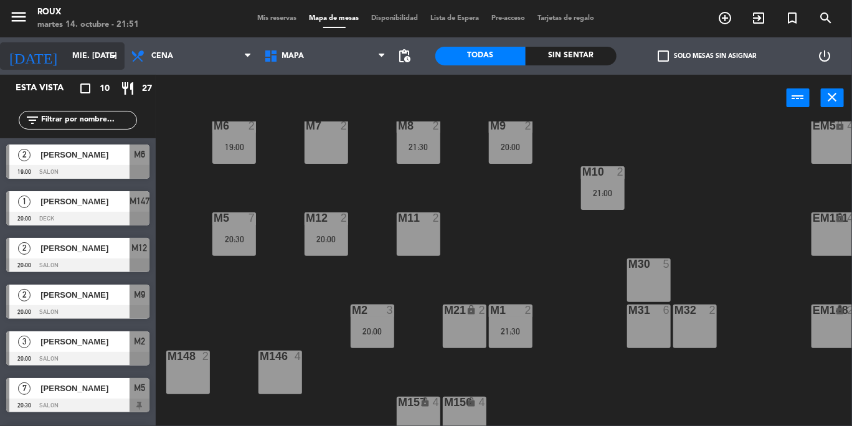
click at [93, 47] on input "mié. [DATE]" at bounding box center [118, 55] width 105 height 21
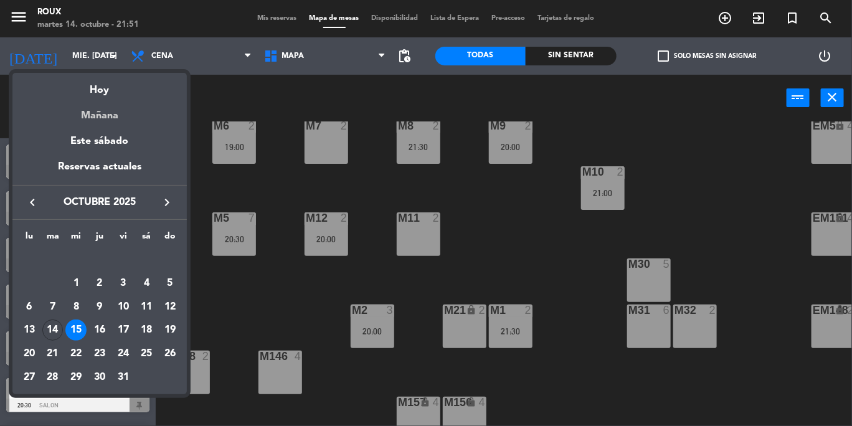
click at [93, 110] on div "Mañana" at bounding box center [99, 111] width 174 height 26
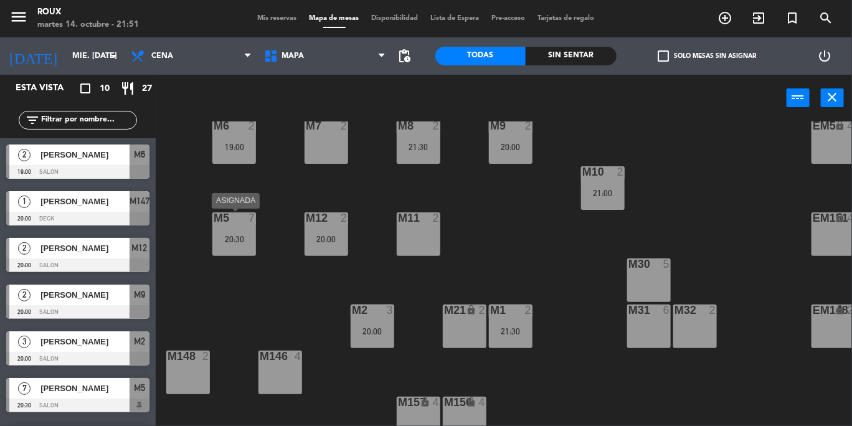
click at [231, 231] on div "M5 7 20:30" at bounding box center [234, 234] width 44 height 44
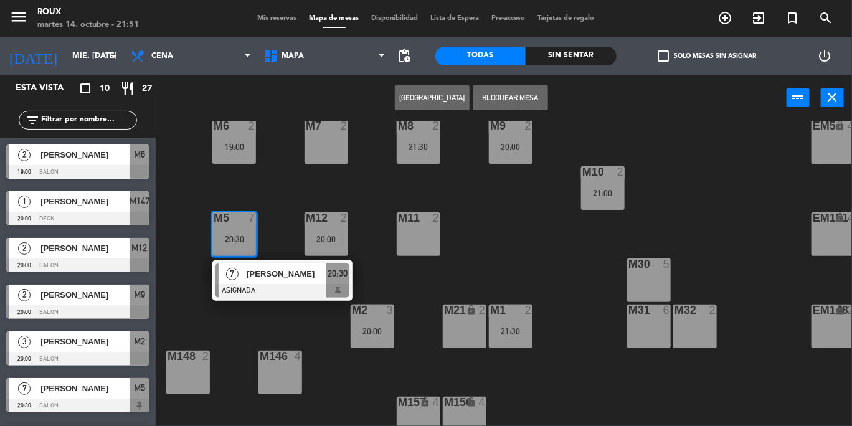
click at [281, 186] on div "M6 2 19:00 M7 2 M8 2 21:30 M9 2 20:00 EM9 lock 2 EM5 lock 4 EM1 lock 6 M10 2 21…" at bounding box center [509, 274] width 688 height 305
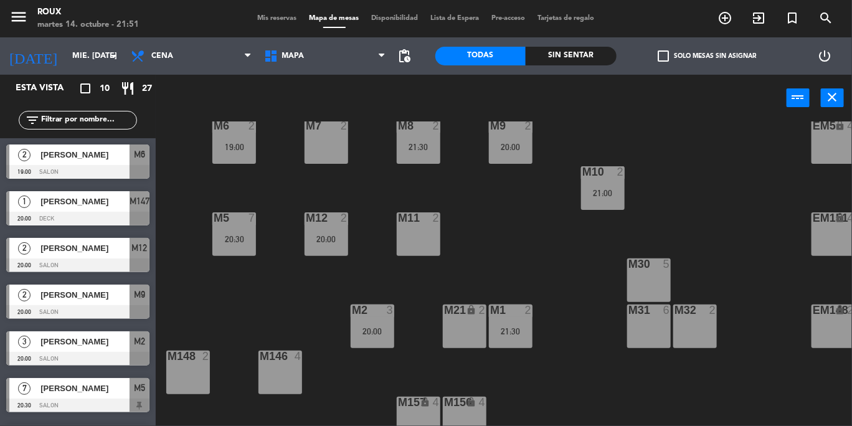
click at [416, 232] on div "M11 2" at bounding box center [419, 234] width 44 height 44
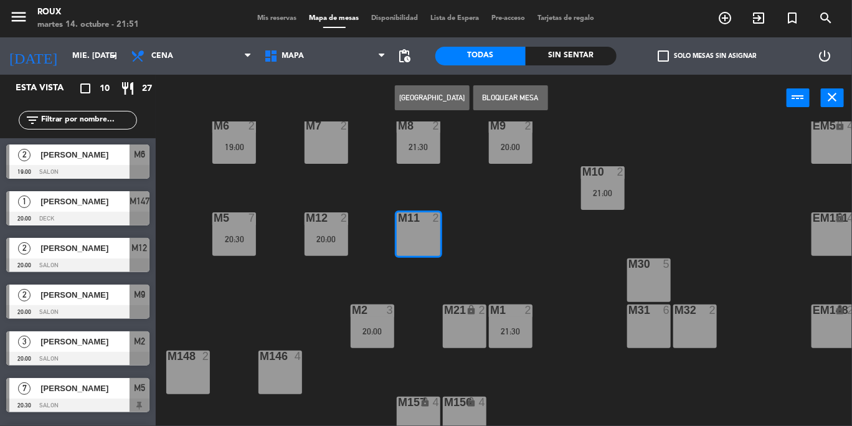
click at [435, 87] on button "[GEOGRAPHIC_DATA]" at bounding box center [432, 97] width 75 height 25
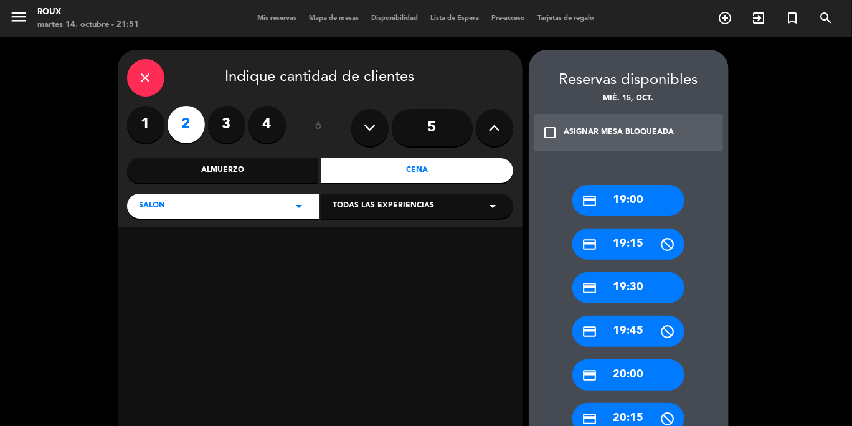
click at [226, 122] on label "3" at bounding box center [226, 124] width 37 height 37
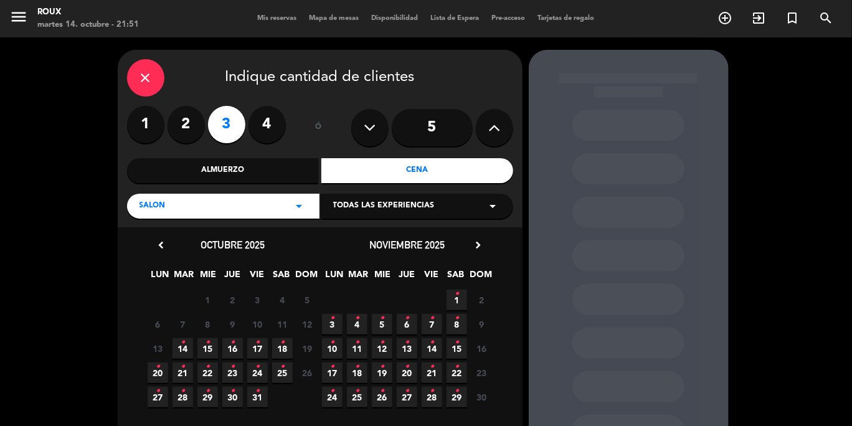
click at [207, 348] on icon "•" at bounding box center [208, 343] width 4 height 20
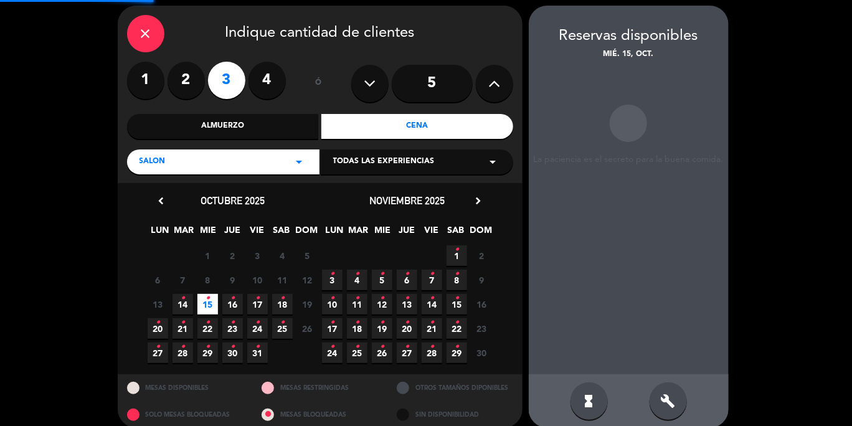
scroll to position [49, 0]
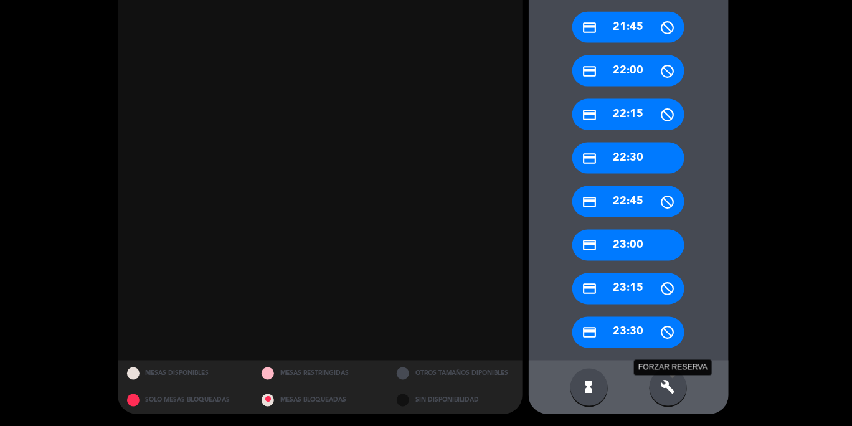
click at [670, 381] on icon "build" at bounding box center [668, 387] width 15 height 15
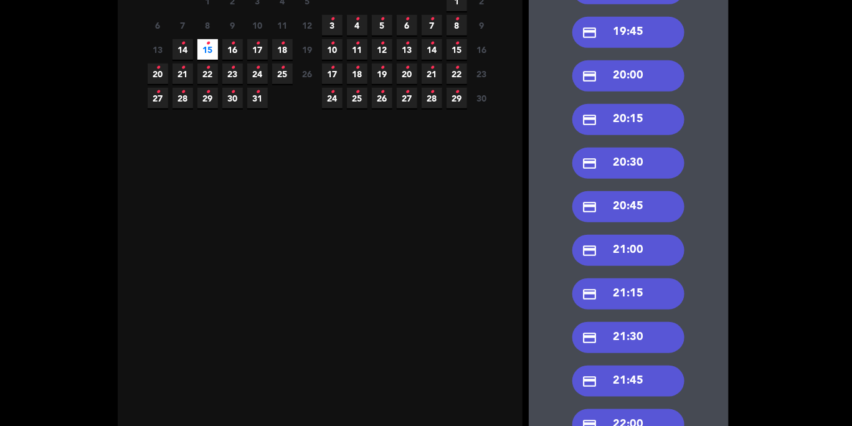
scroll to position [237, 0]
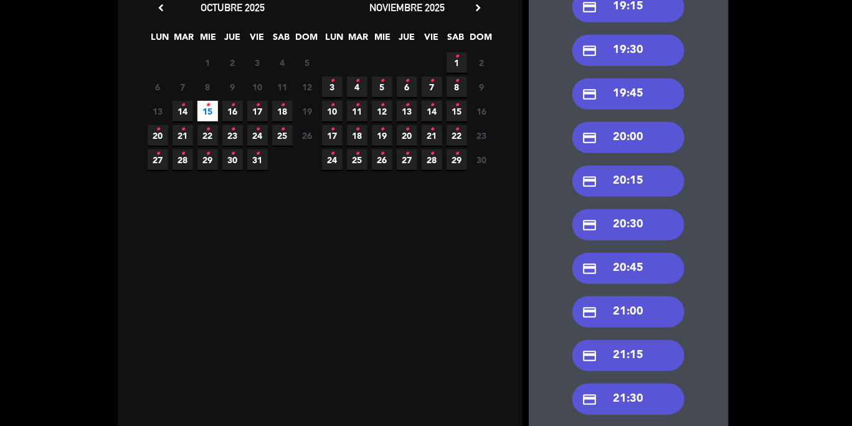
click at [641, 224] on div "credit_card 20:30" at bounding box center [629, 224] width 112 height 31
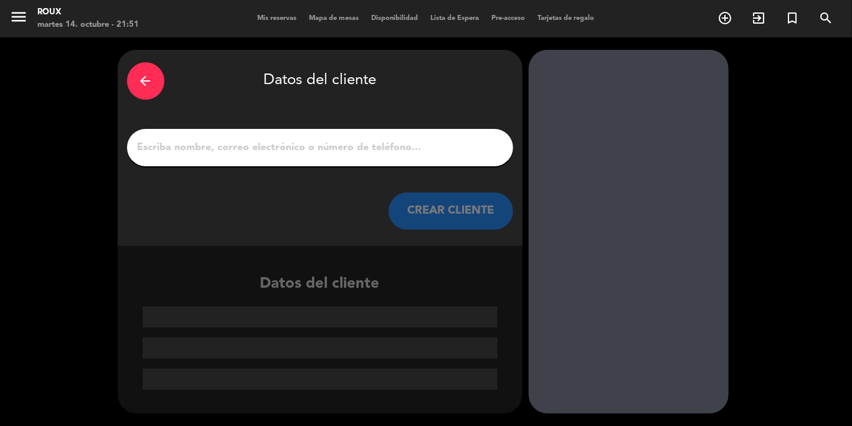
scroll to position [0, 0]
click at [153, 146] on input "1" at bounding box center [320, 147] width 368 height 17
click at [188, 147] on input "1" at bounding box center [320, 147] width 368 height 17
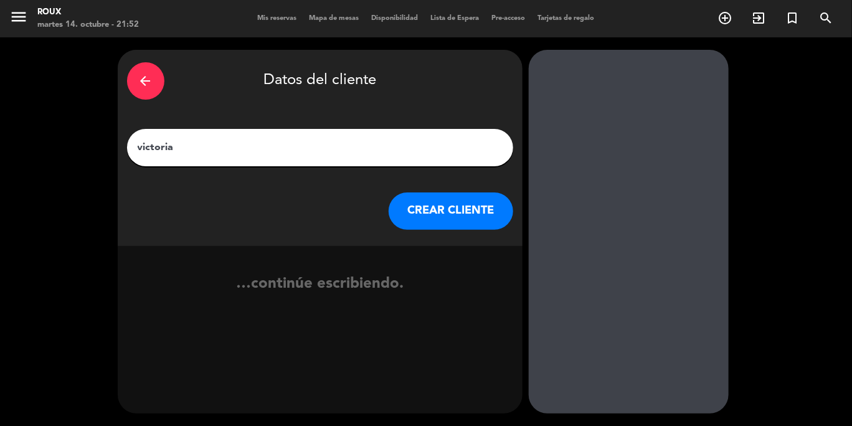
type input "victoria"
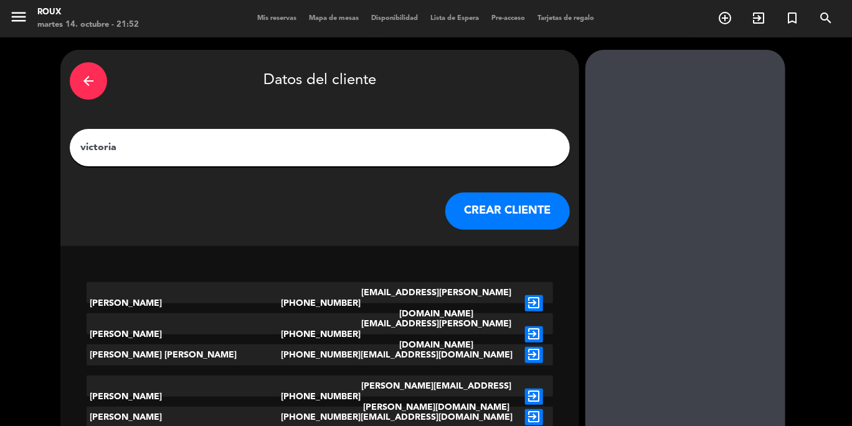
click at [447, 215] on button "CREAR CLIENTE" at bounding box center [508, 211] width 125 height 37
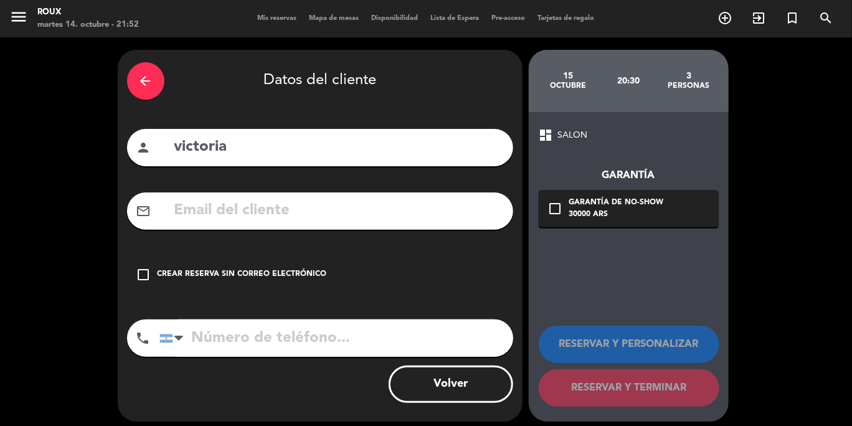
click at [265, 156] on input "victoria" at bounding box center [338, 148] width 331 height 26
type input "[PERSON_NAME]"
click at [241, 337] on input "tel" at bounding box center [337, 338] width 354 height 37
type input "1167913111"
click at [143, 279] on icon "check_box_outline_blank" at bounding box center [143, 274] width 15 height 15
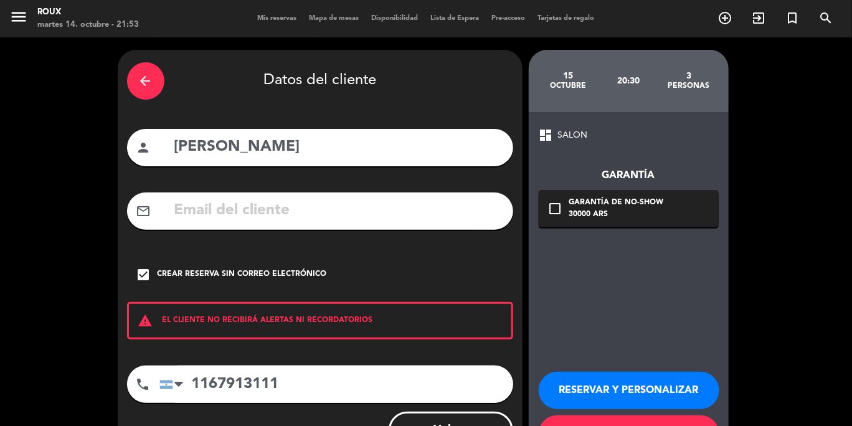
scroll to position [54, 0]
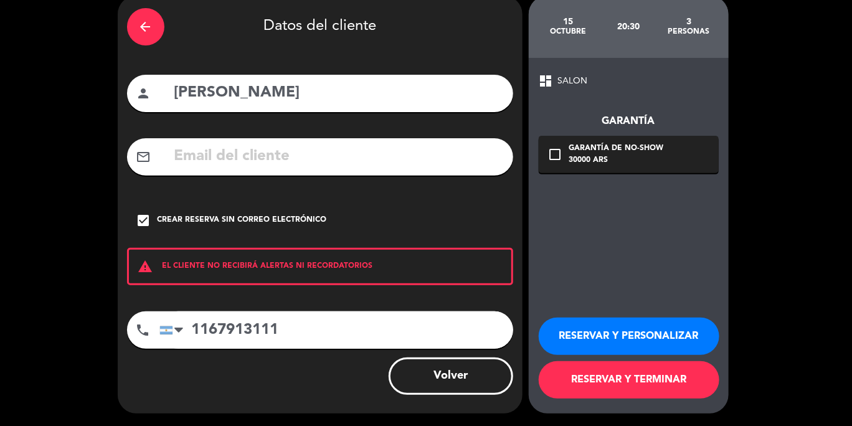
click at [597, 377] on button "RESERVAR Y TERMINAR" at bounding box center [629, 379] width 181 height 37
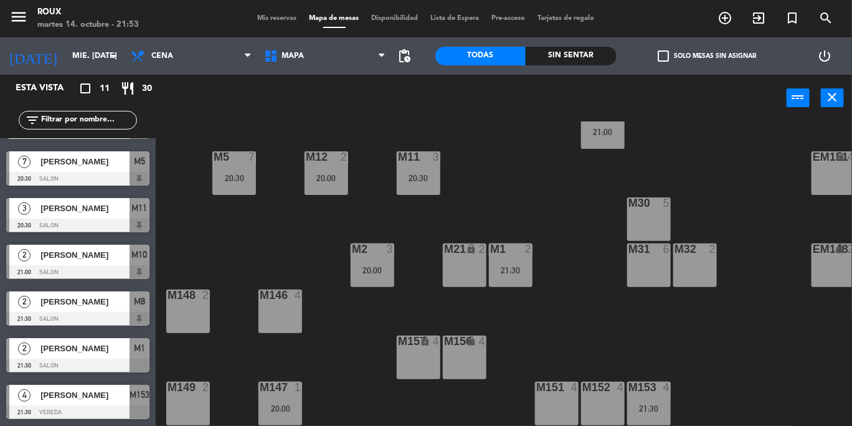
scroll to position [158, 0]
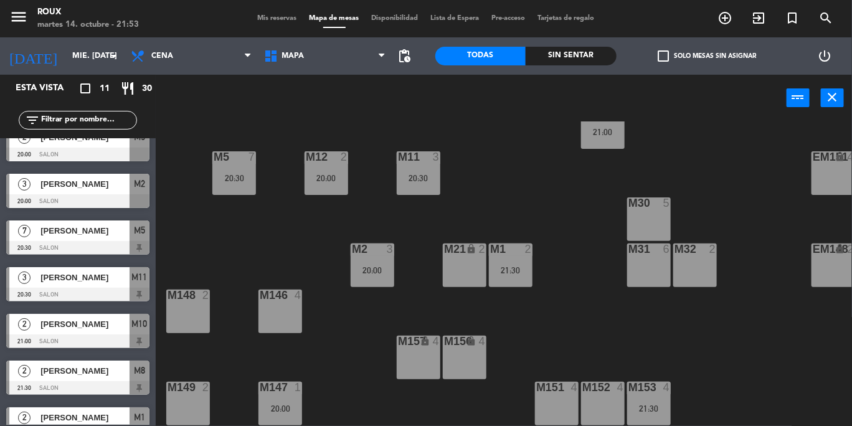
click at [102, 231] on span "[PERSON_NAME]" at bounding box center [85, 230] width 89 height 13
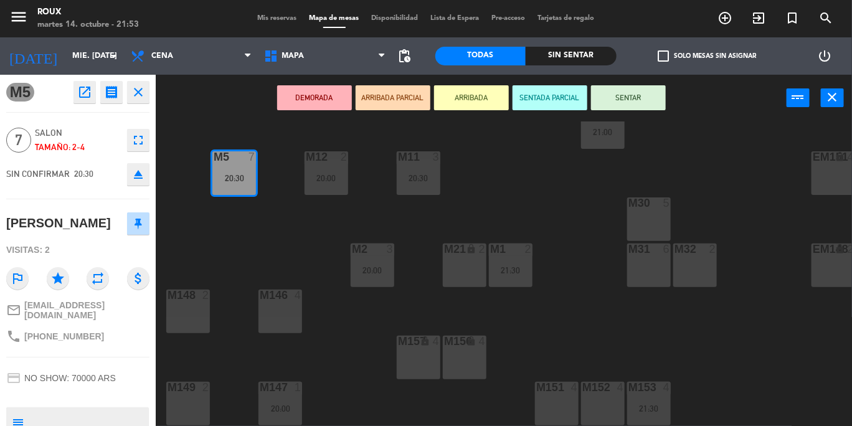
click at [203, 221] on div "M6 2 19:00 M7 2 M8 2 21:30 M9 2 20:00 EM9 lock 2 EM5 lock 4 EM1 lock 6 M10 2 21…" at bounding box center [509, 274] width 688 height 305
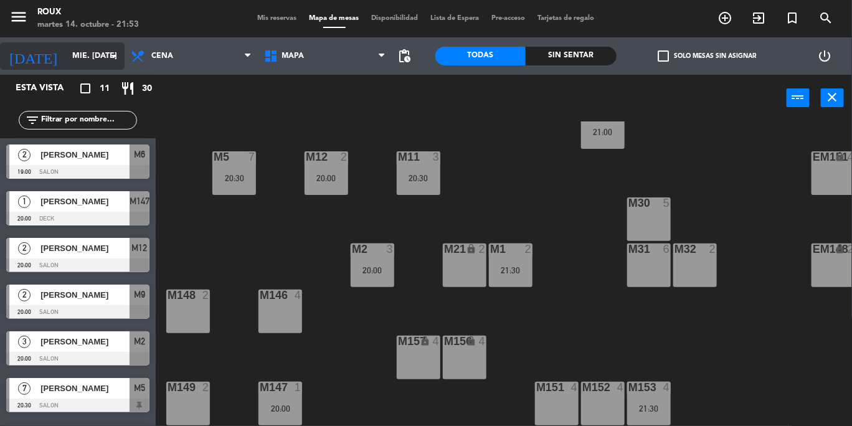
click at [82, 61] on input "mié. [DATE]" at bounding box center [118, 55] width 105 height 21
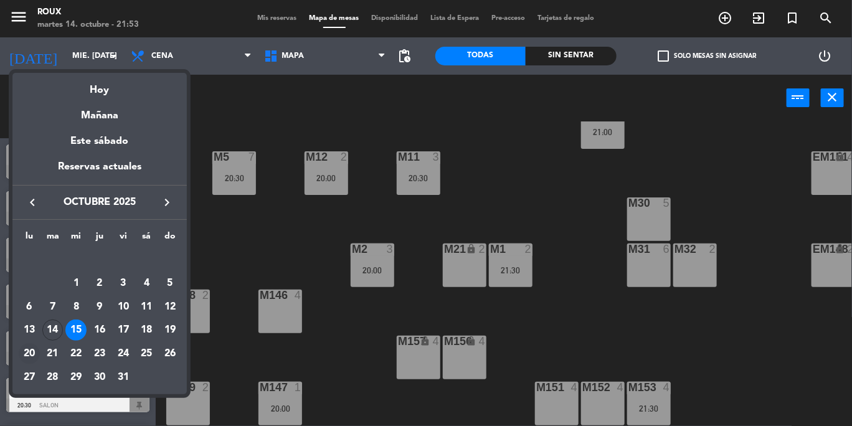
click at [29, 360] on div "20" at bounding box center [29, 353] width 21 height 21
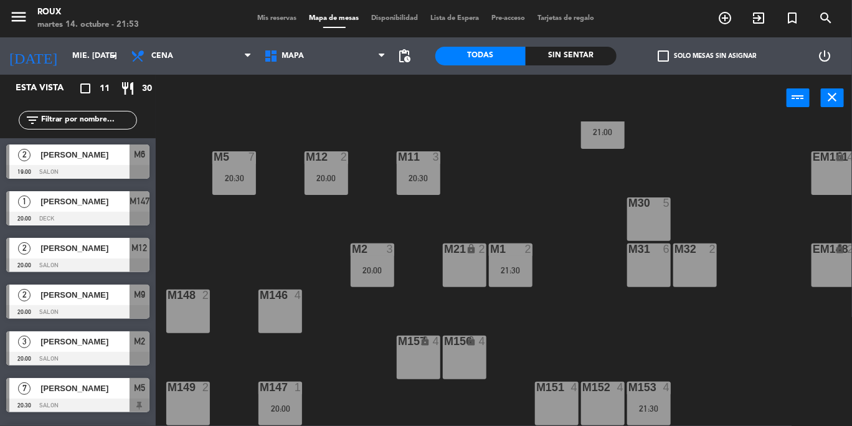
type input "lun. [DATE]"
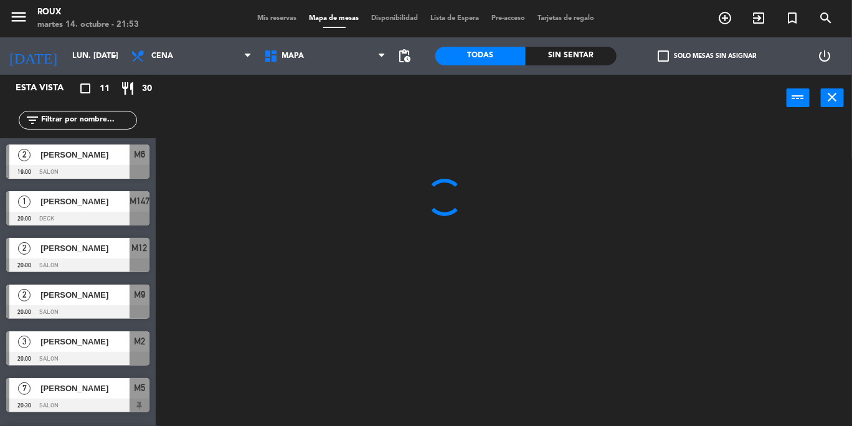
scroll to position [0, 0]
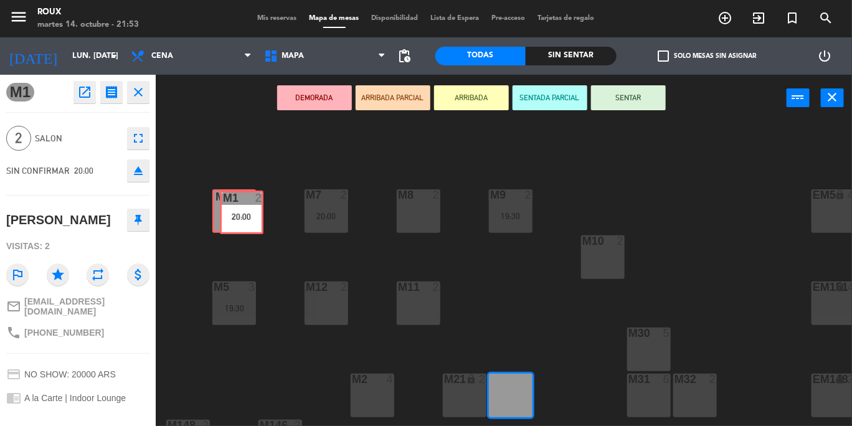
drag, startPoint x: 515, startPoint y: 396, endPoint x: 246, endPoint y: 213, distance: 325.6
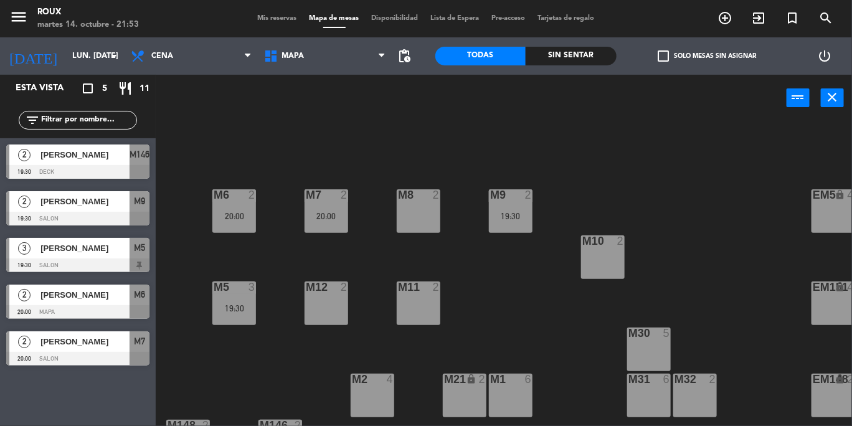
drag, startPoint x: 515, startPoint y: 381, endPoint x: 502, endPoint y: 345, distance: 38.8
click at [511, 374] on div "M1 6" at bounding box center [511, 396] width 44 height 44
drag, startPoint x: 508, startPoint y: 383, endPoint x: 498, endPoint y: 358, distance: 27.4
click at [503, 380] on div "M1 6" at bounding box center [511, 396] width 44 height 44
click at [376, 393] on div "M2 4" at bounding box center [373, 396] width 44 height 44
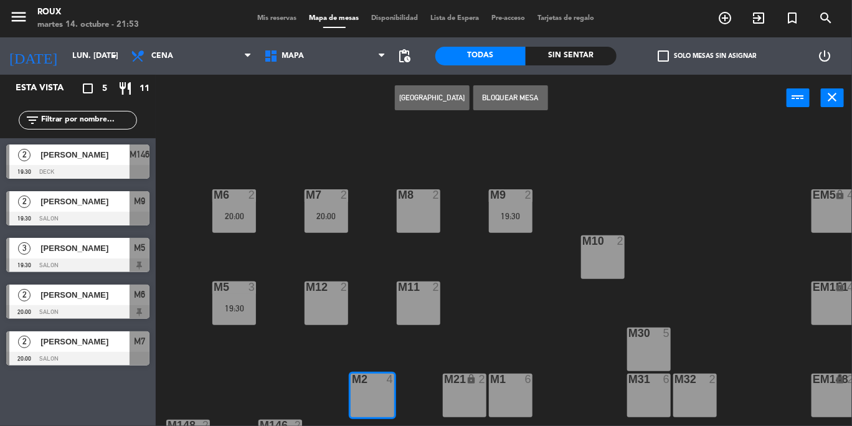
click at [410, 94] on button "[GEOGRAPHIC_DATA]" at bounding box center [432, 97] width 75 height 25
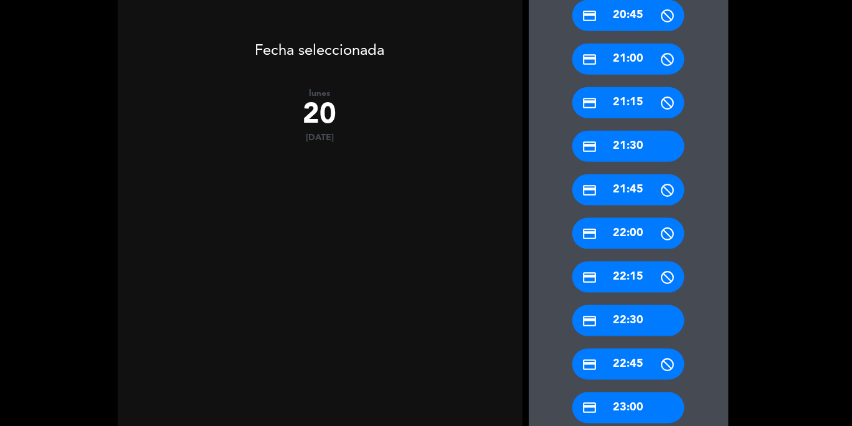
scroll to position [653, 0]
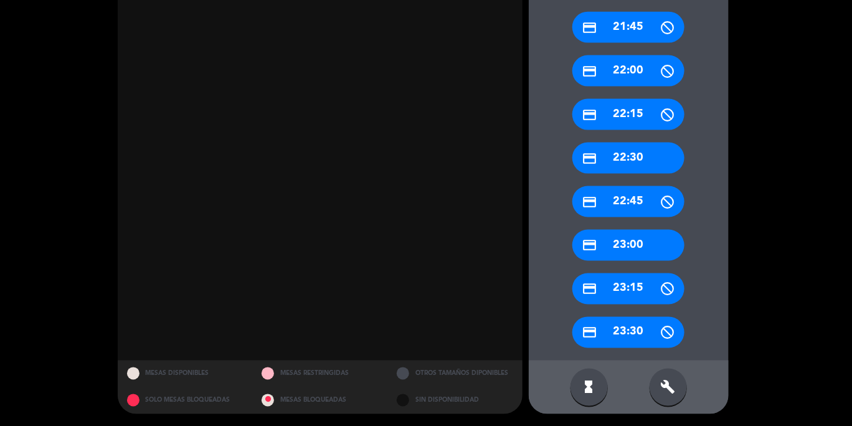
click at [682, 398] on div "build" at bounding box center [668, 387] width 37 height 37
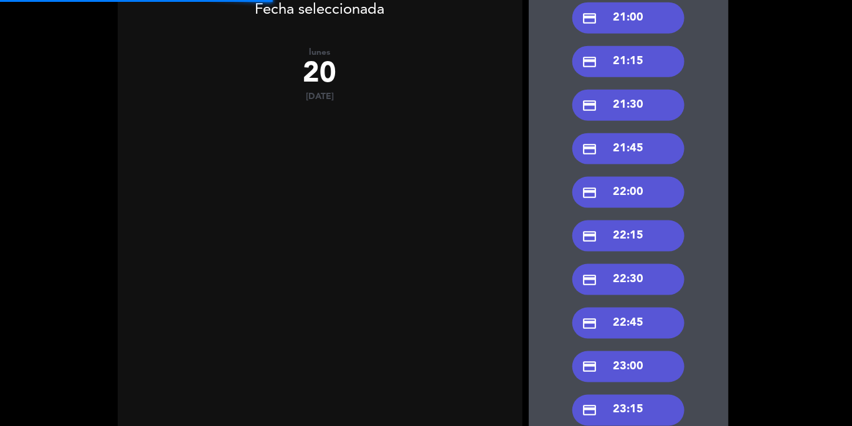
scroll to position [446, 0]
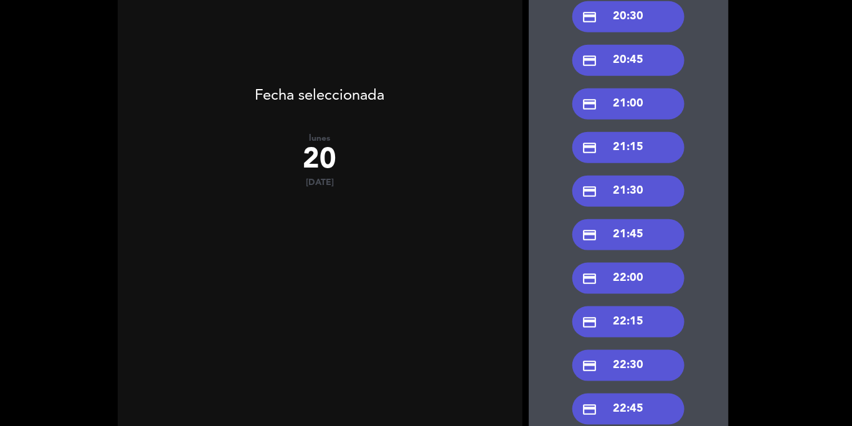
click at [636, 110] on div "credit_card 21:00" at bounding box center [629, 103] width 112 height 31
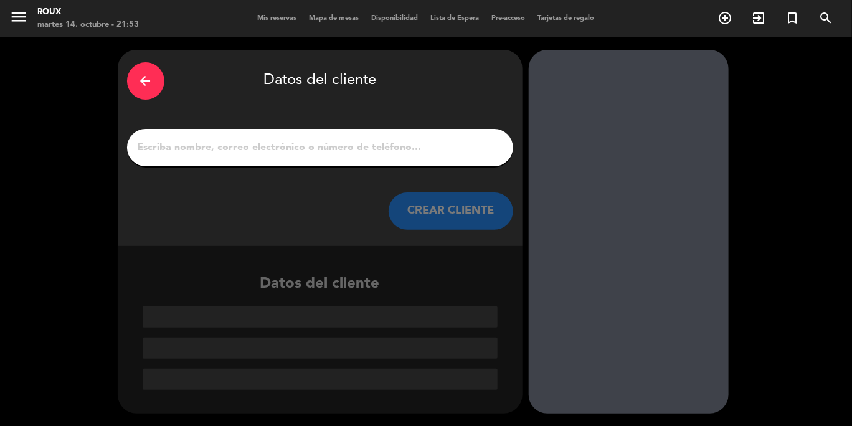
scroll to position [0, 0]
click at [179, 152] on input "1" at bounding box center [320, 147] width 368 height 17
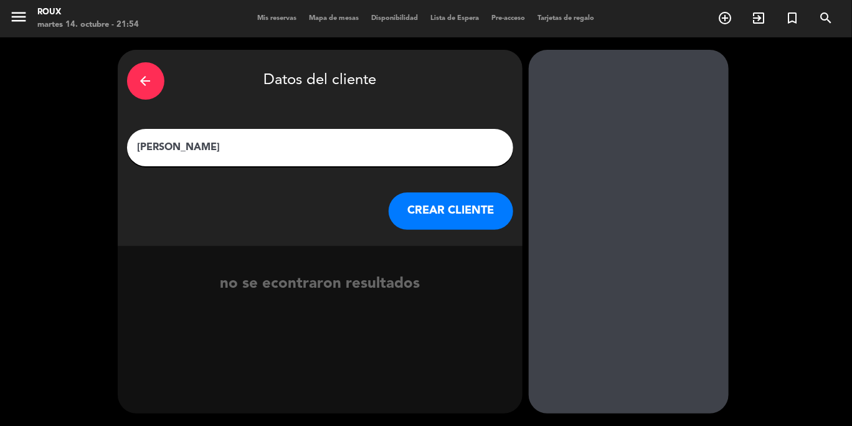
type input "[PERSON_NAME]"
click at [475, 204] on button "CREAR CLIENTE" at bounding box center [451, 211] width 125 height 37
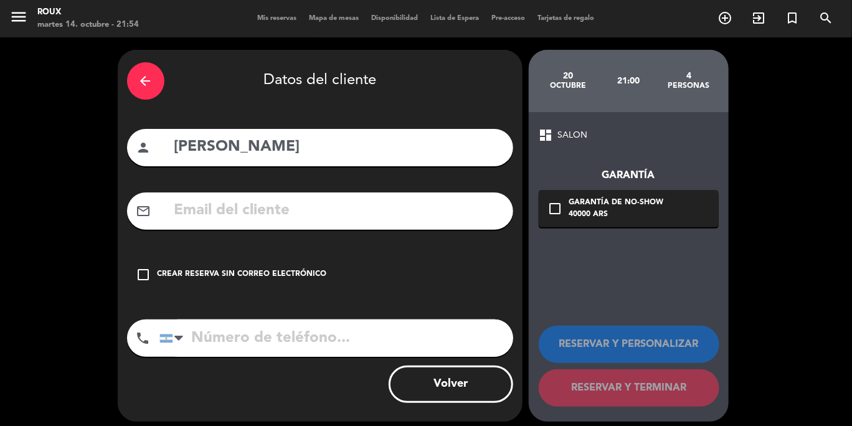
click at [200, 343] on input "tel" at bounding box center [337, 338] width 354 height 37
type input "1144275900"
click at [145, 279] on icon "check_box_outline_blank" at bounding box center [143, 274] width 15 height 15
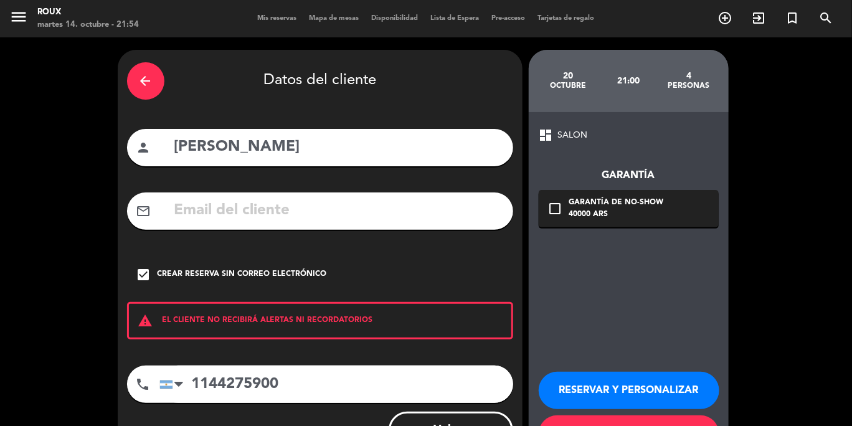
scroll to position [54, 0]
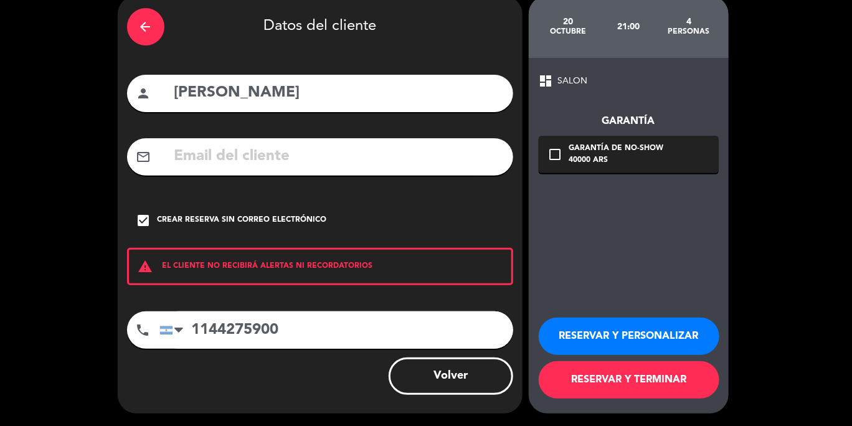
click at [631, 389] on button "RESERVAR Y TERMINAR" at bounding box center [629, 379] width 181 height 37
